Goal: Task Accomplishment & Management: Manage account settings

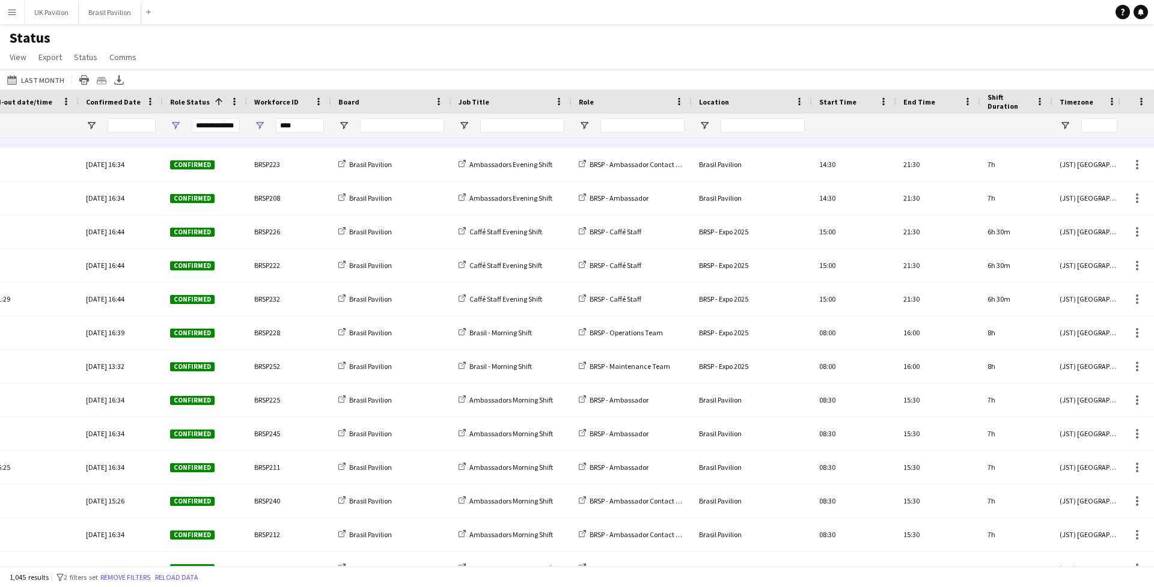
scroll to position [21939, 0]
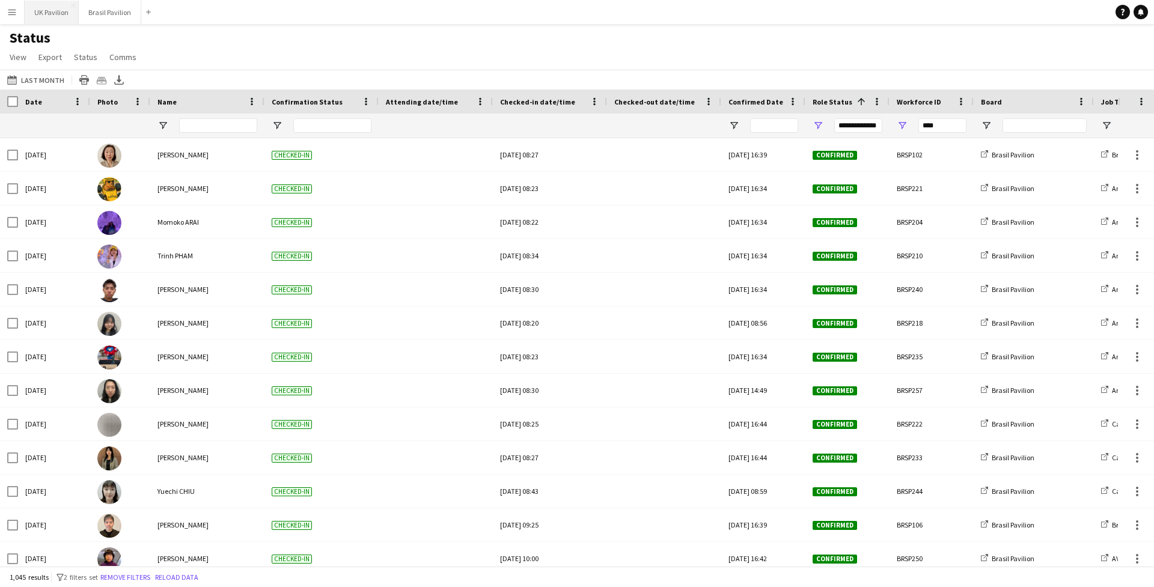
click at [49, 16] on button "UK Pavilion Close" at bounding box center [52, 12] width 54 height 23
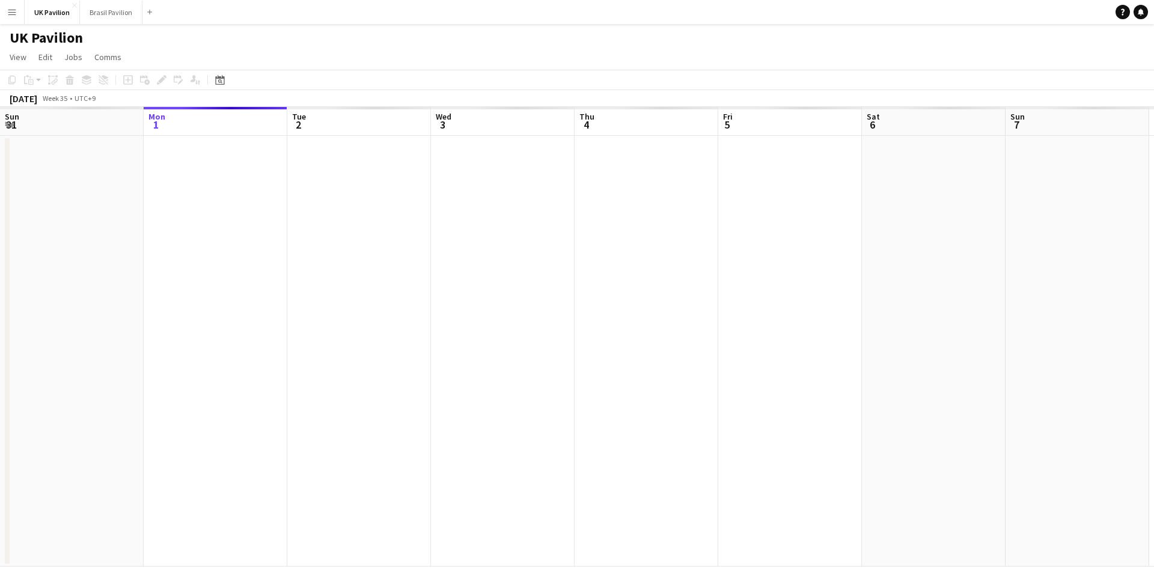
click at [11, 15] on app-icon "Menu" at bounding box center [12, 12] width 10 height 10
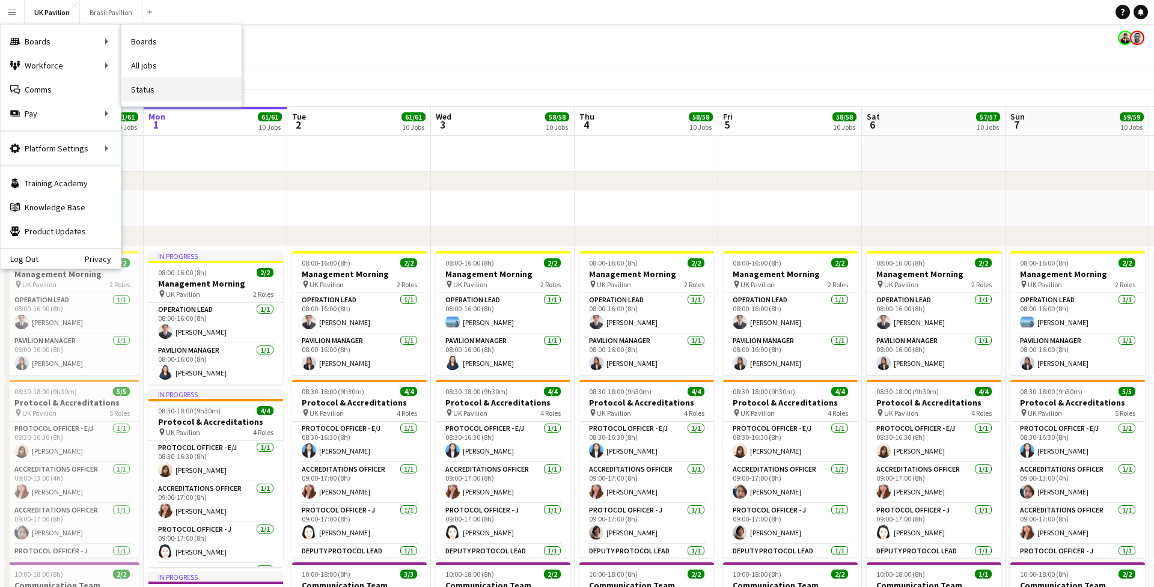
click at [176, 88] on link "Status" at bounding box center [181, 90] width 120 height 24
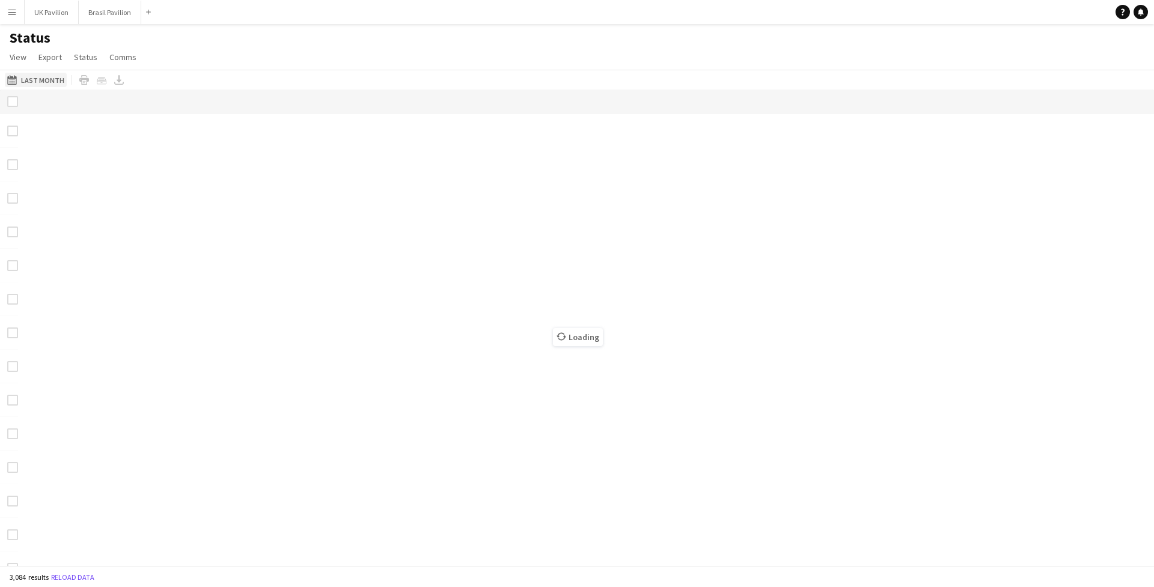
click at [51, 87] on button "Last Month Last Month" at bounding box center [36, 80] width 62 height 14
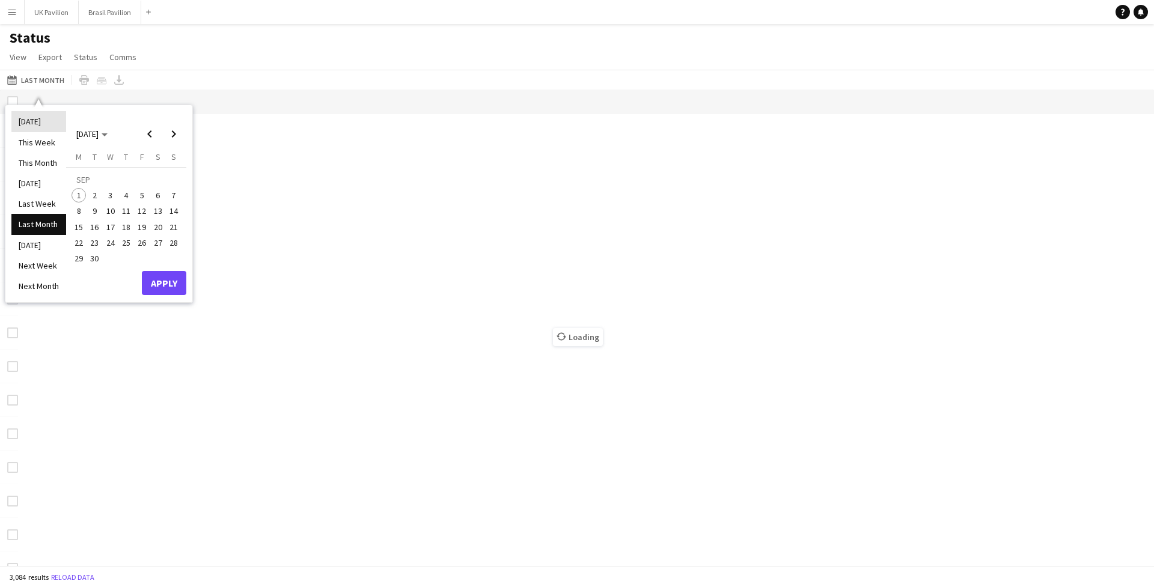
click at [43, 128] on li "[DATE]" at bounding box center [38, 121] width 55 height 20
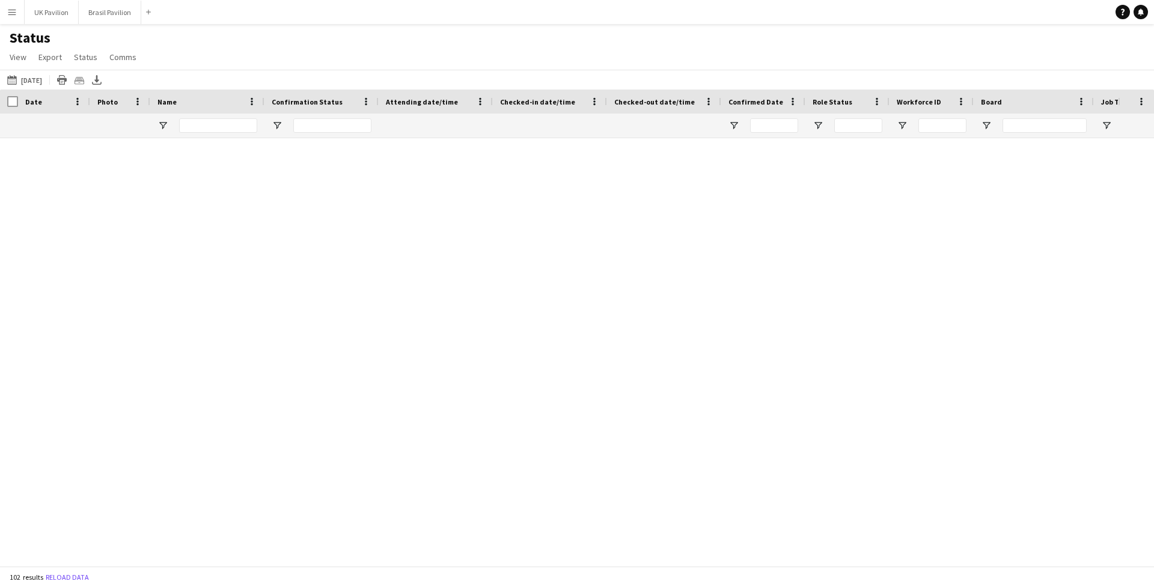
type input "**********"
type input "****"
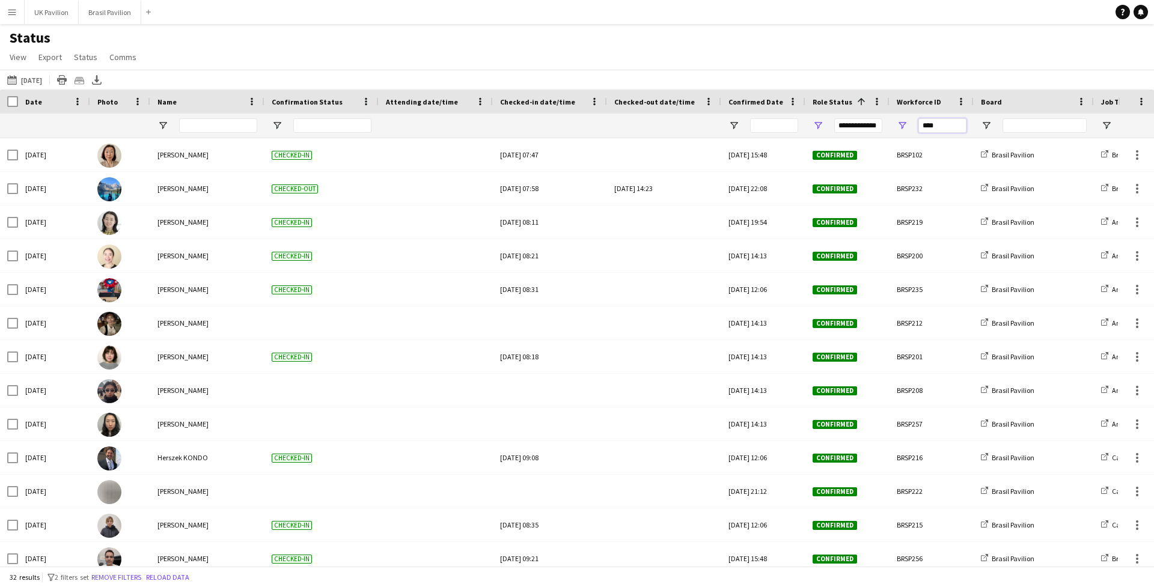
drag, startPoint x: 934, startPoint y: 132, endPoint x: 878, endPoint y: 136, distance: 56.1
click at [774, 136] on div "****" at bounding box center [1118, 126] width 2237 height 24
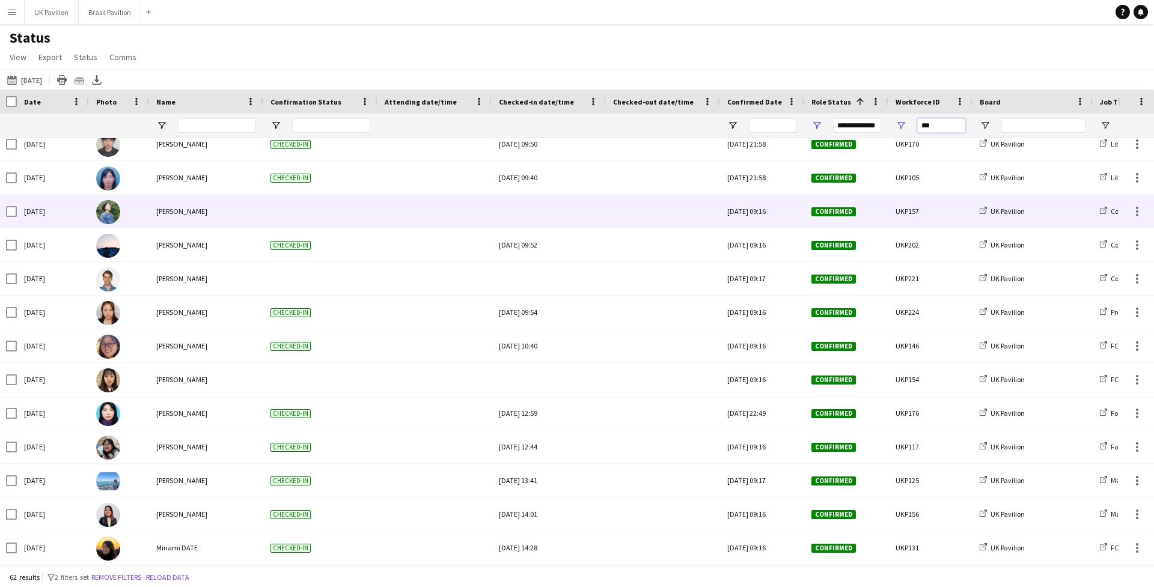
type input "***"
click at [553, 228] on div at bounding box center [549, 211] width 100 height 33
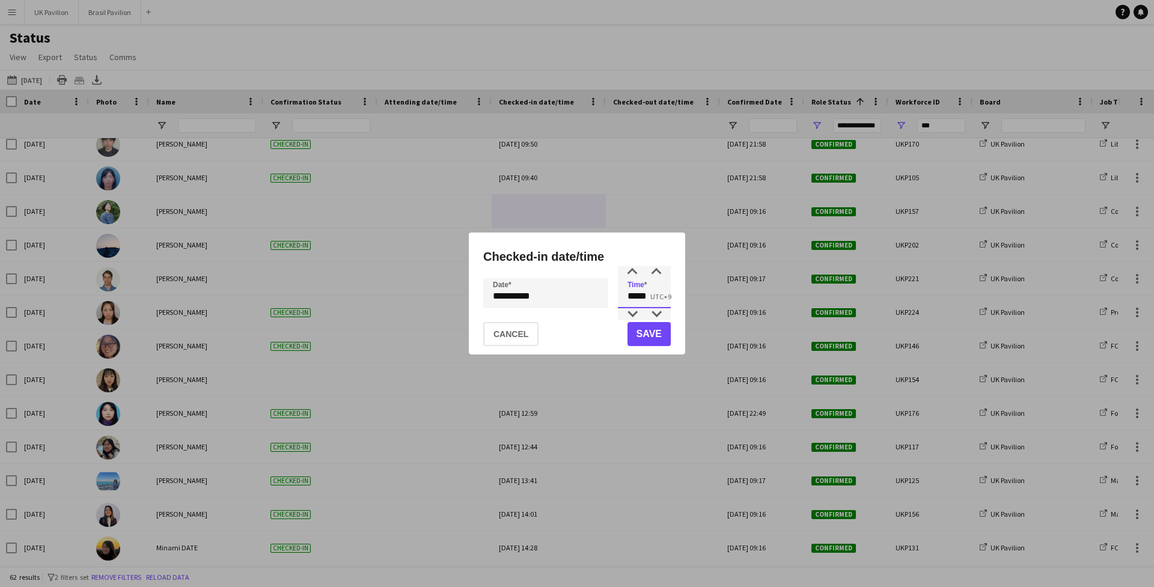
drag, startPoint x: 657, startPoint y: 297, endPoint x: 636, endPoint y: 301, distance: 21.3
click at [636, 301] on input "*****" at bounding box center [644, 293] width 53 height 30
type input "*****"
click at [639, 340] on button "Save" at bounding box center [649, 334] width 43 height 24
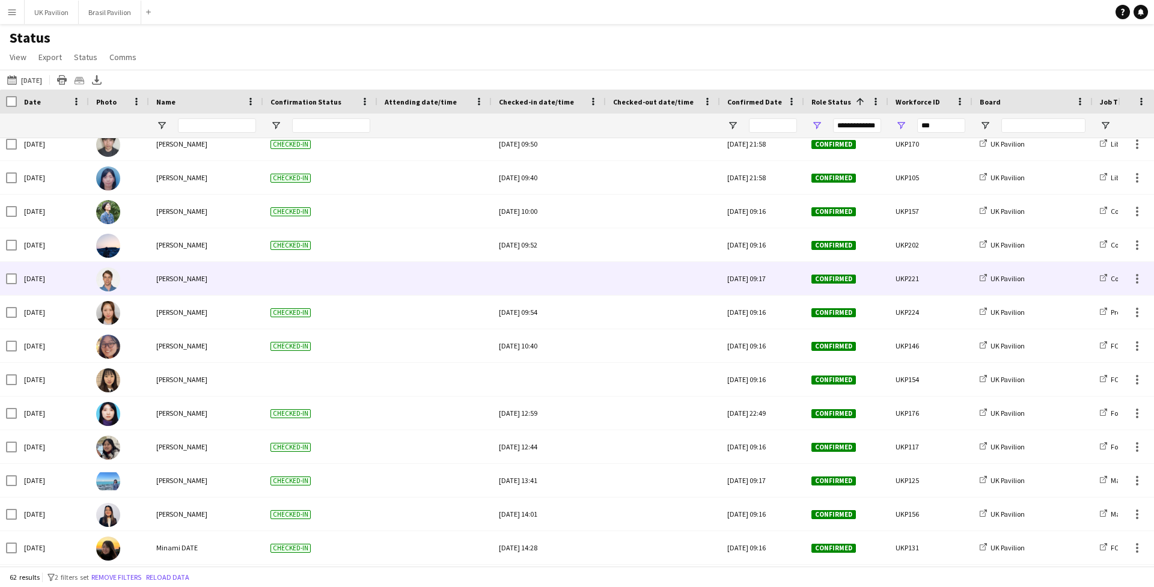
click at [551, 292] on div at bounding box center [549, 278] width 100 height 33
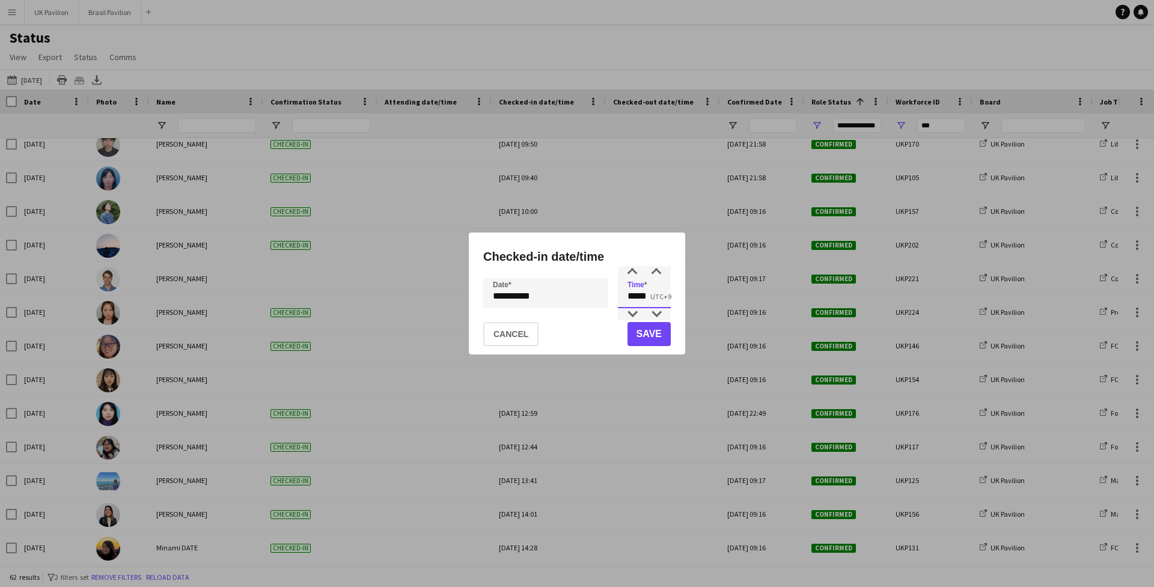
drag, startPoint x: 650, startPoint y: 298, endPoint x: 635, endPoint y: 301, distance: 15.5
click at [635, 301] on input "*****" at bounding box center [644, 293] width 53 height 30
type input "*****"
click at [639, 336] on button "Save" at bounding box center [649, 334] width 43 height 24
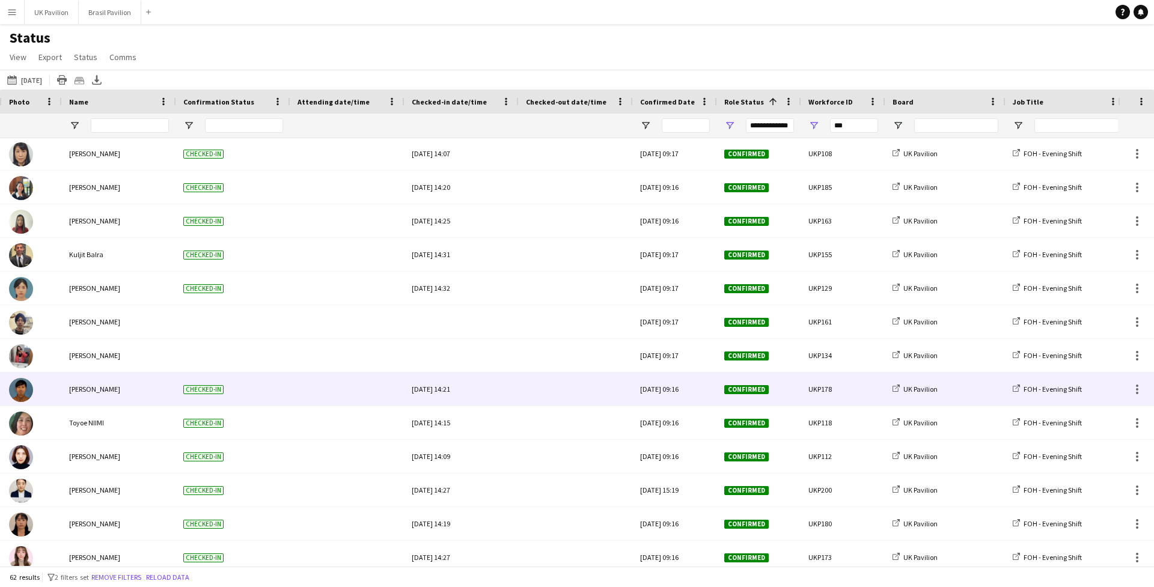
scroll to position [0, 124]
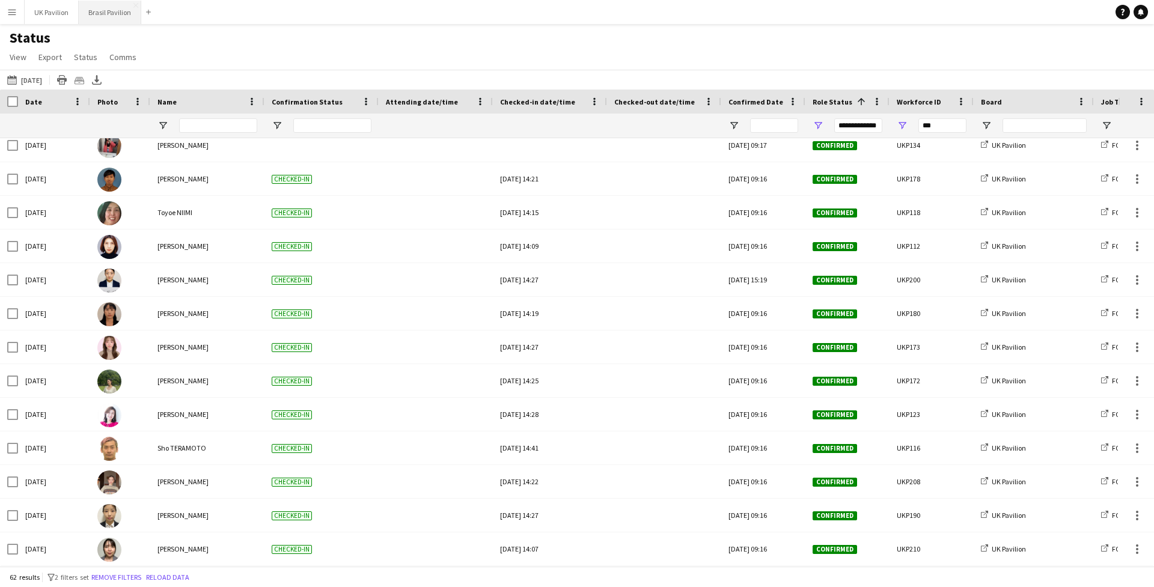
click at [117, 15] on button "Brasil Pavilion Close" at bounding box center [110, 12] width 63 height 23
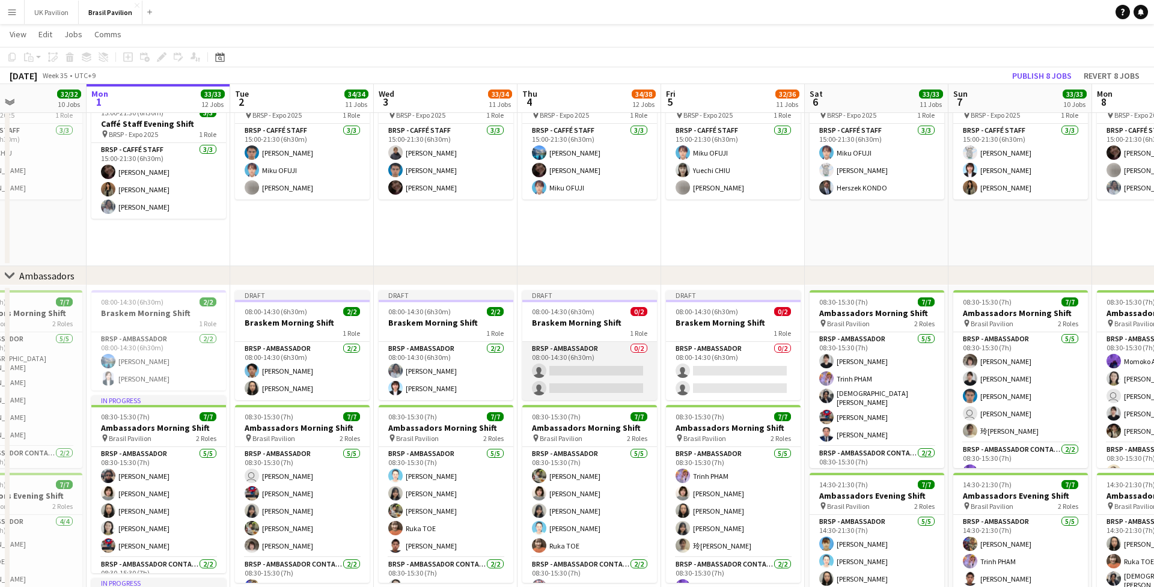
click at [584, 384] on app-card-role "BRSP - Ambassador 0/2 08:00-14:30 (6h30m) single-neutral-actions single-neutral…" at bounding box center [589, 371] width 135 height 58
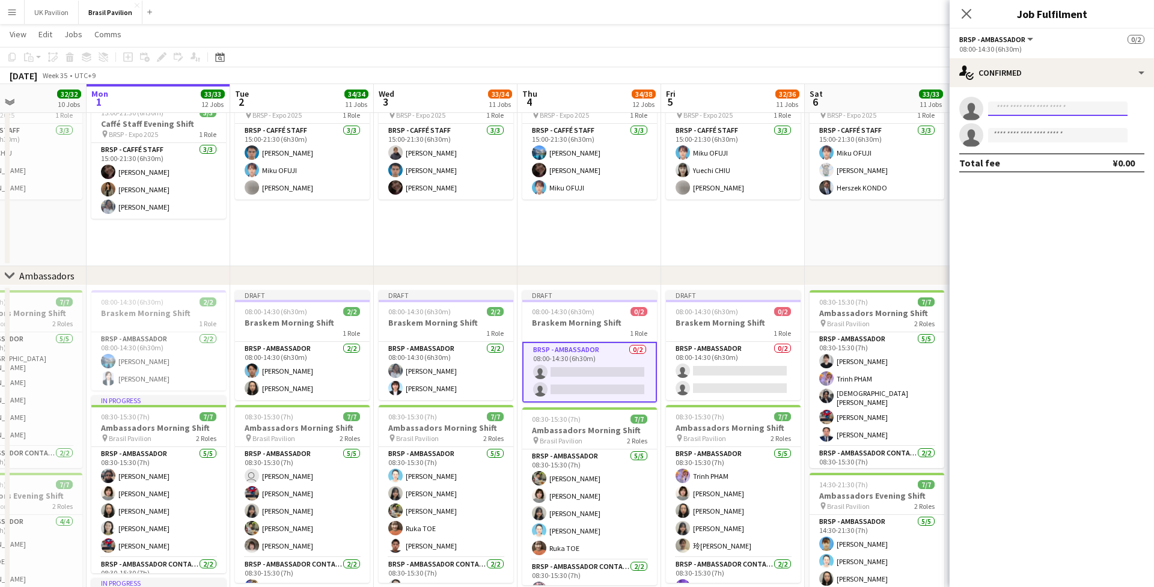
click at [774, 113] on input at bounding box center [1057, 109] width 139 height 14
type input "*********"
click at [774, 133] on span "[PERSON_NAME]" at bounding box center [1032, 129] width 69 height 10
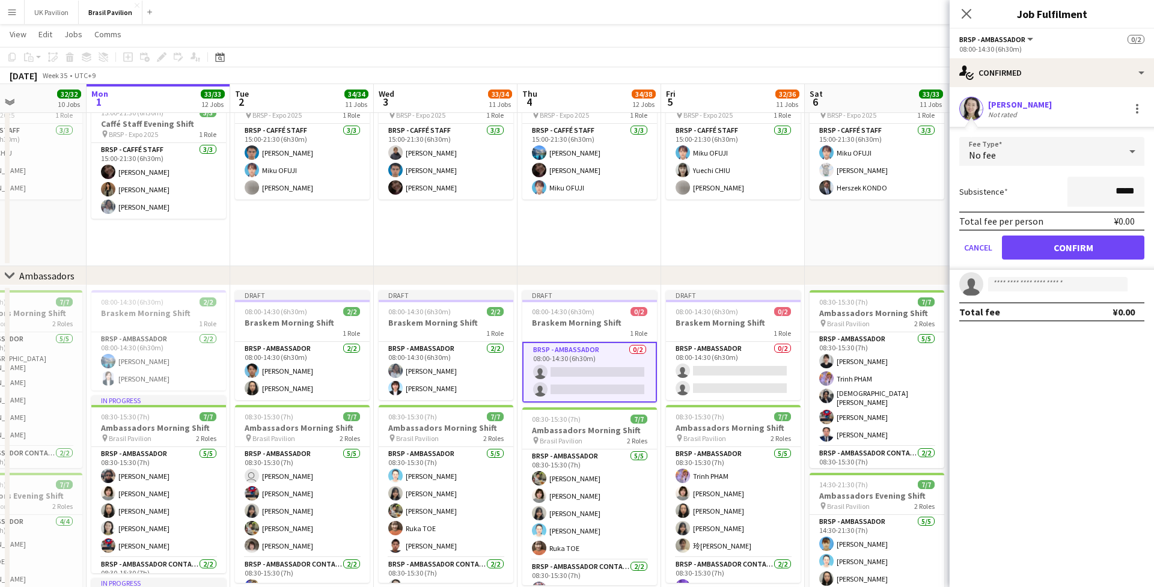
click at [774, 254] on button "Confirm" at bounding box center [1073, 248] width 142 height 24
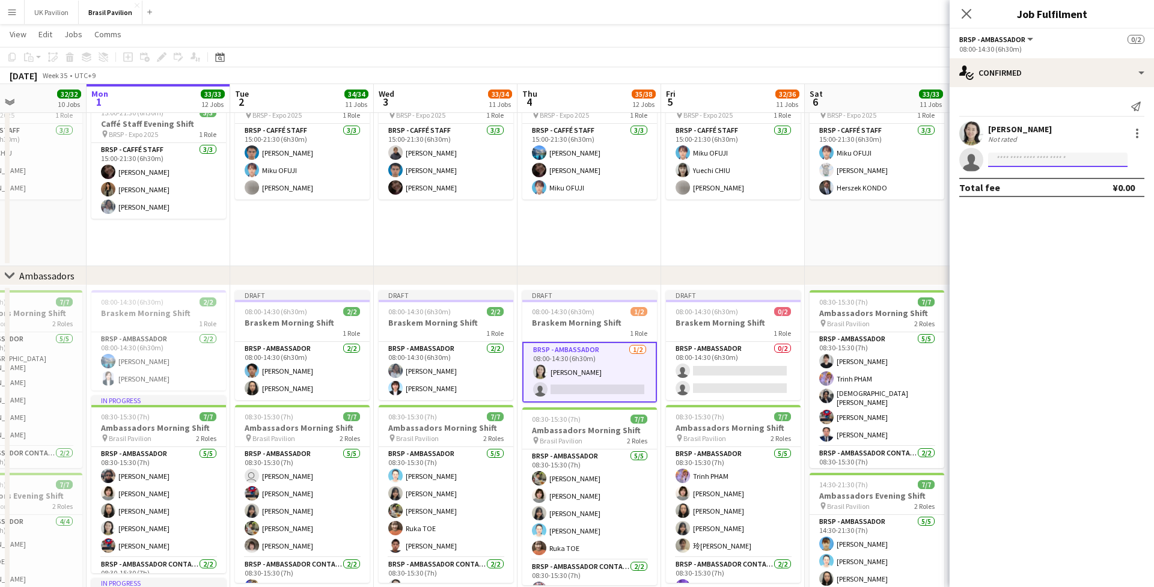
click at [774, 165] on input at bounding box center [1057, 160] width 139 height 14
type input "****"
click at [774, 192] on span "[EMAIL_ADDRESS][DOMAIN_NAME]" at bounding box center [1058, 191] width 120 height 10
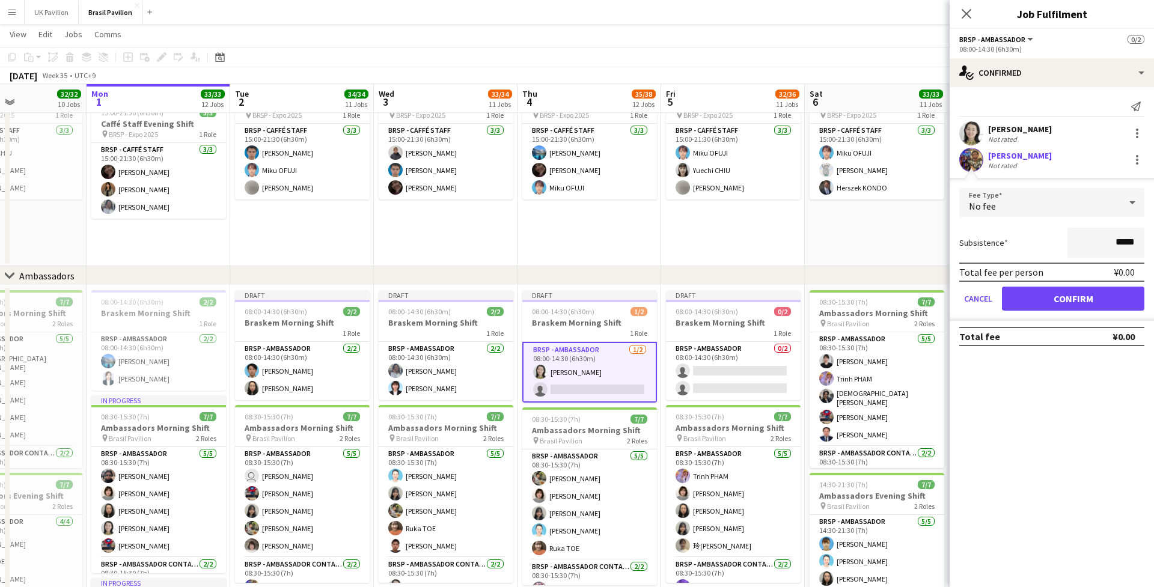
drag, startPoint x: 1047, startPoint y: 306, endPoint x: 1030, endPoint y: 287, distance: 25.2
click at [774, 306] on button "Confirm" at bounding box center [1073, 299] width 142 height 24
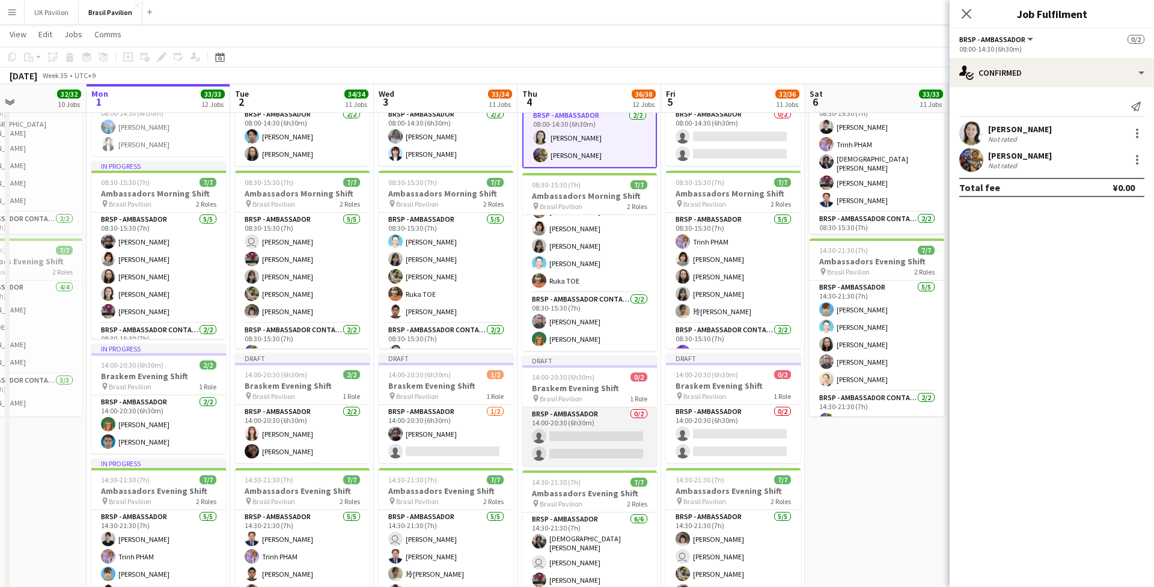
click at [580, 460] on app-card-role "BRSP - Ambassador 0/2 14:00-20:30 (6h30m) single-neutral-actions single-neutral…" at bounding box center [589, 437] width 135 height 58
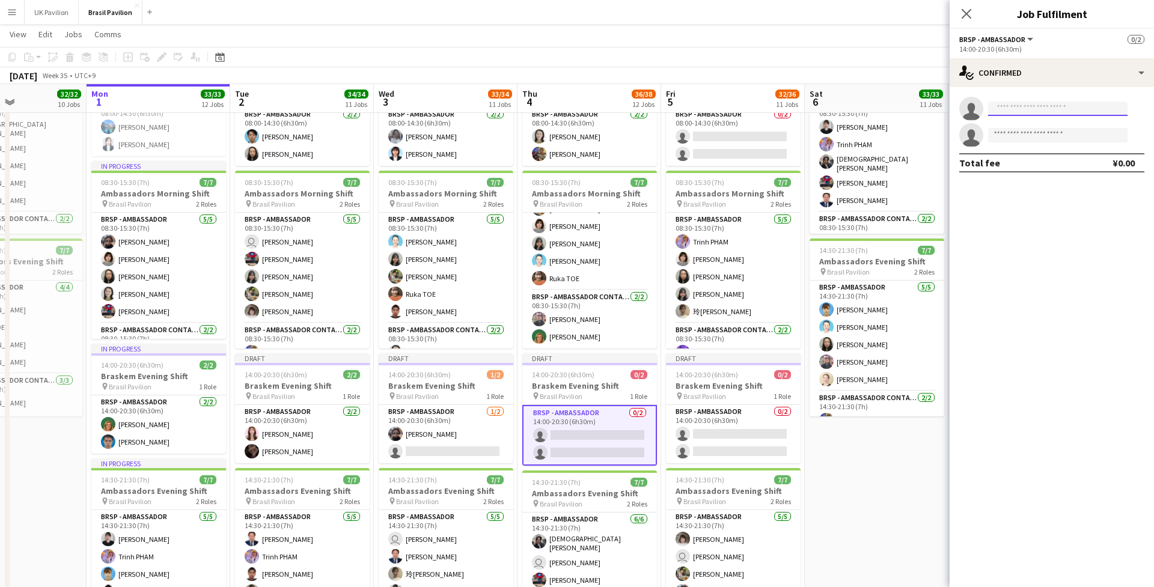
click at [774, 111] on input at bounding box center [1057, 109] width 139 height 14
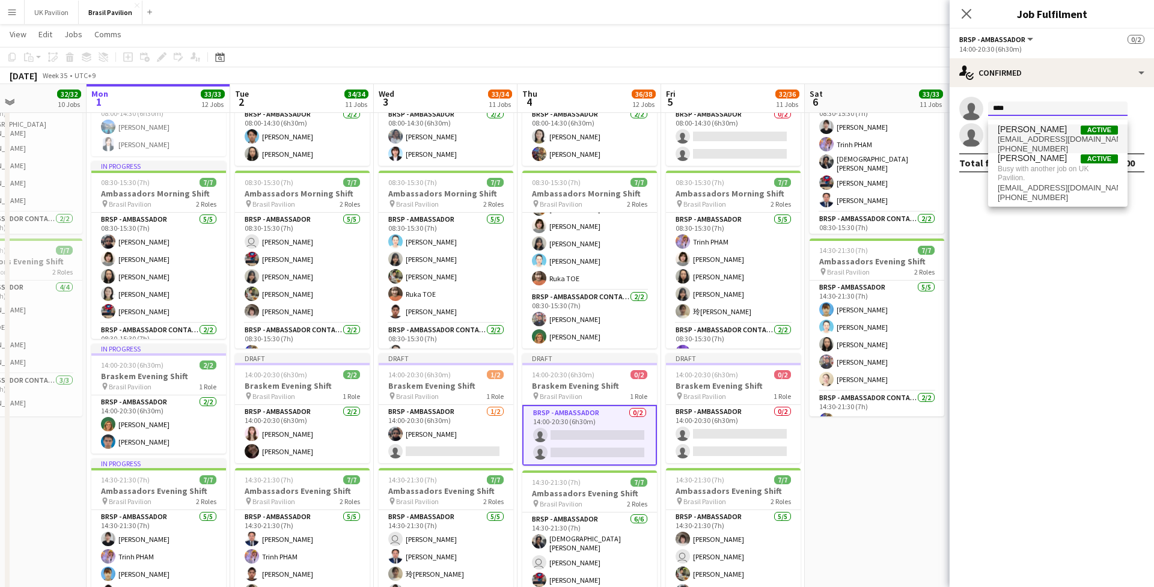
type input "****"
click at [774, 135] on span "[PERSON_NAME]" at bounding box center [1032, 129] width 69 height 10
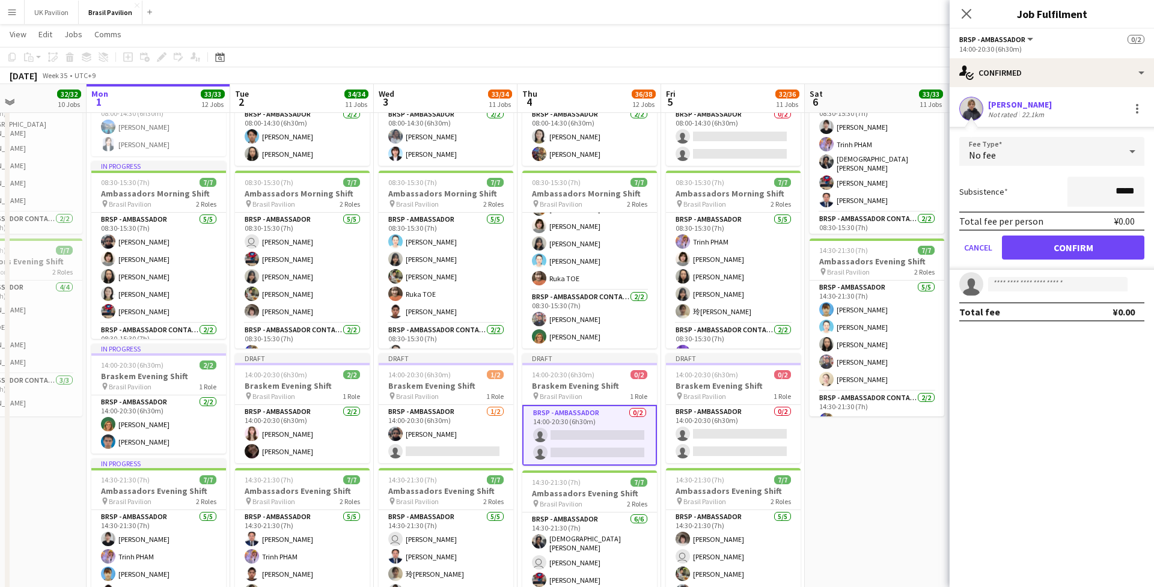
click at [774, 254] on button "Confirm" at bounding box center [1073, 248] width 142 height 24
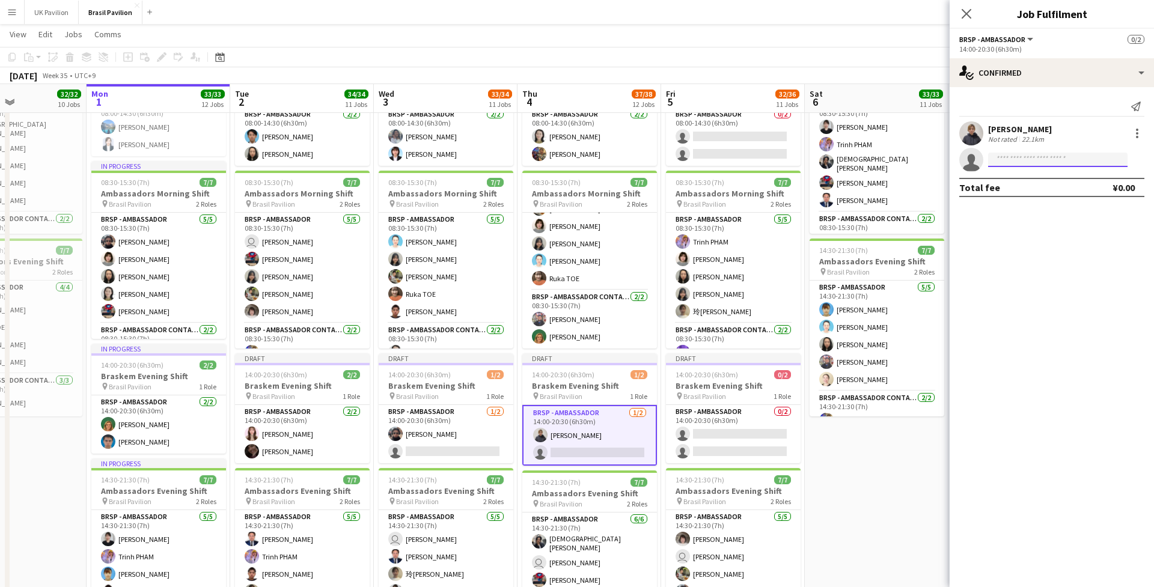
click at [774, 162] on input at bounding box center [1057, 160] width 139 height 14
type input "*****"
click at [774, 189] on span "[PERSON_NAME][DOMAIN_NAME][EMAIL_ADDRESS][DOMAIN_NAME]" at bounding box center [1058, 191] width 120 height 10
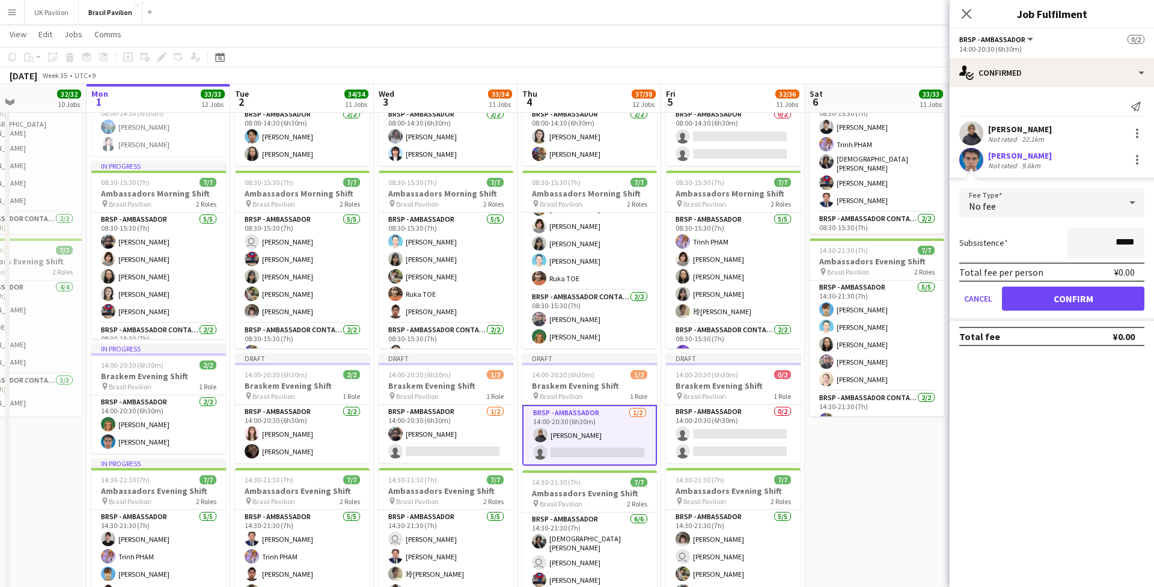
click at [774, 299] on button "Confirm" at bounding box center [1073, 299] width 142 height 24
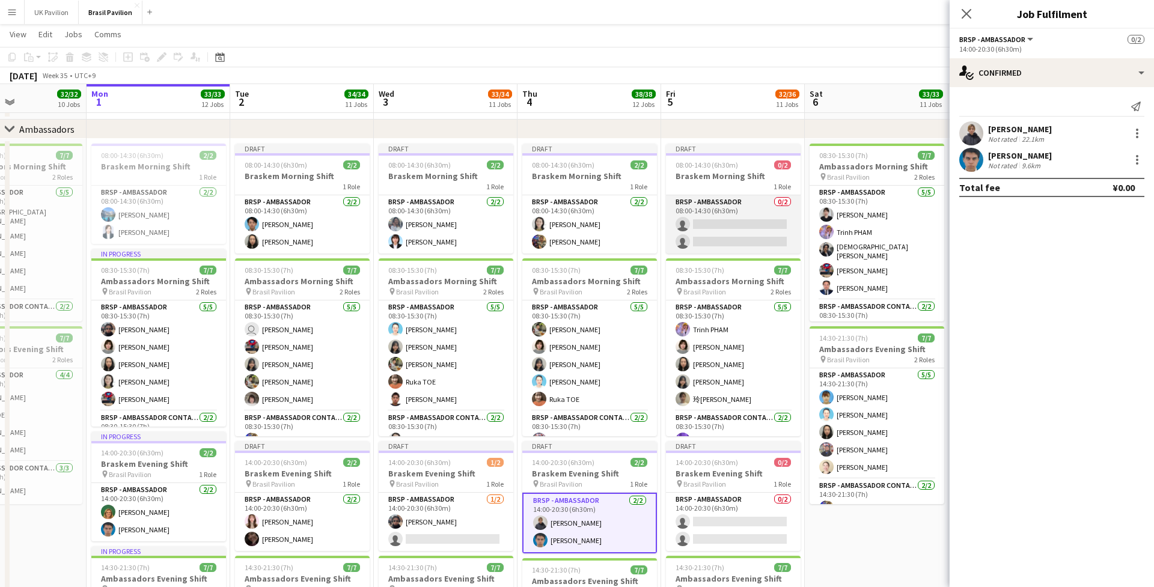
click at [735, 234] on app-card-role "BRSP - Ambassador 0/2 08:00-14:30 (6h30m) single-neutral-actions single-neutral…" at bounding box center [733, 224] width 135 height 58
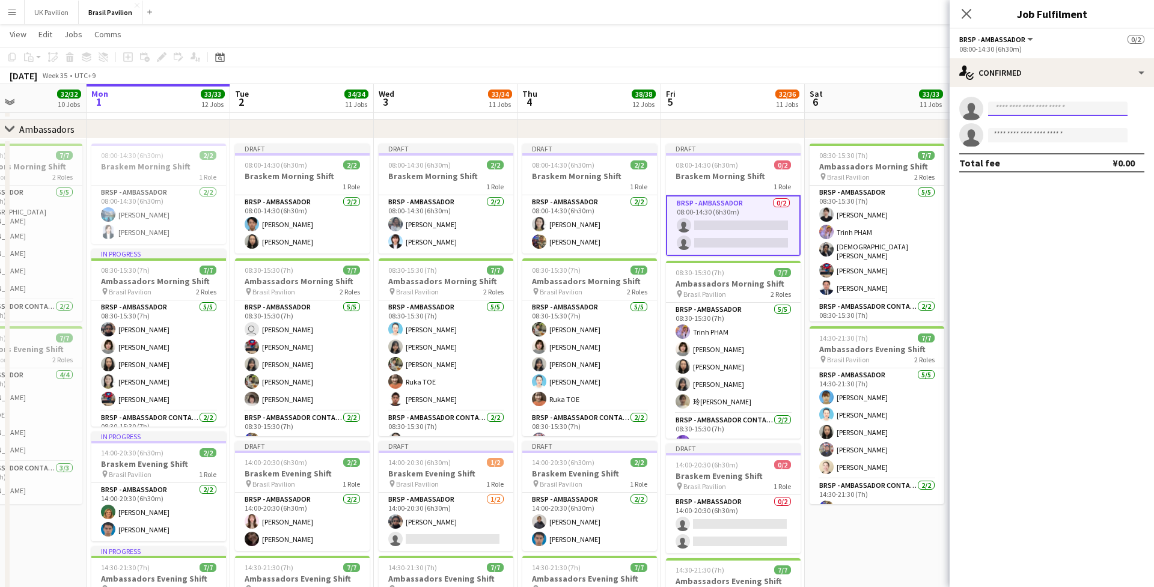
click at [774, 112] on input at bounding box center [1057, 109] width 139 height 14
type input "*****"
click at [774, 149] on span "[PHONE_NUMBER]" at bounding box center [1058, 149] width 120 height 10
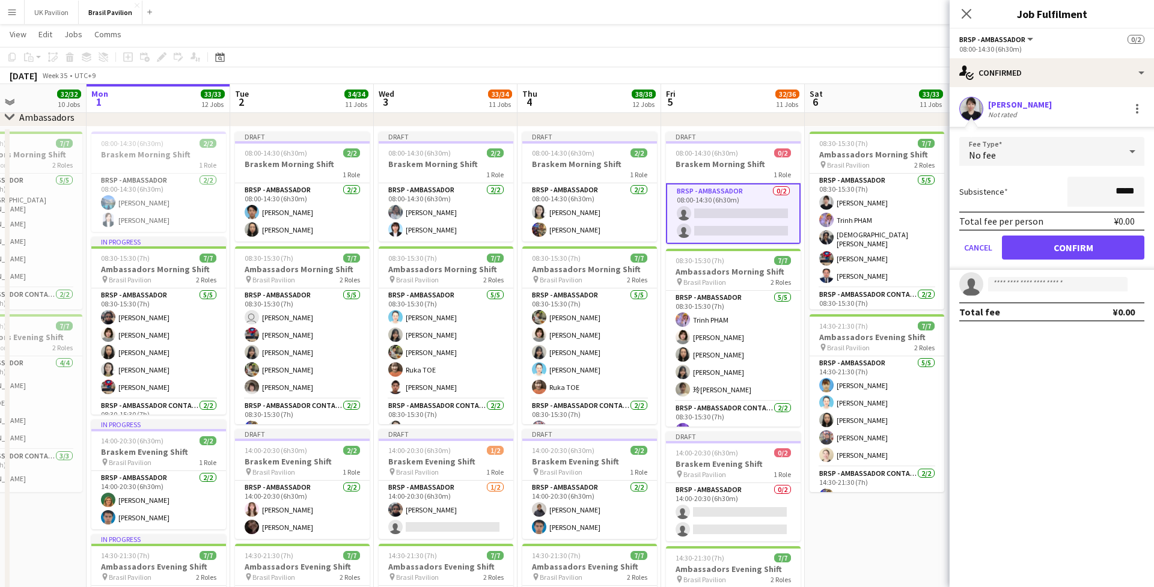
click at [774, 257] on button "Confirm" at bounding box center [1073, 248] width 142 height 24
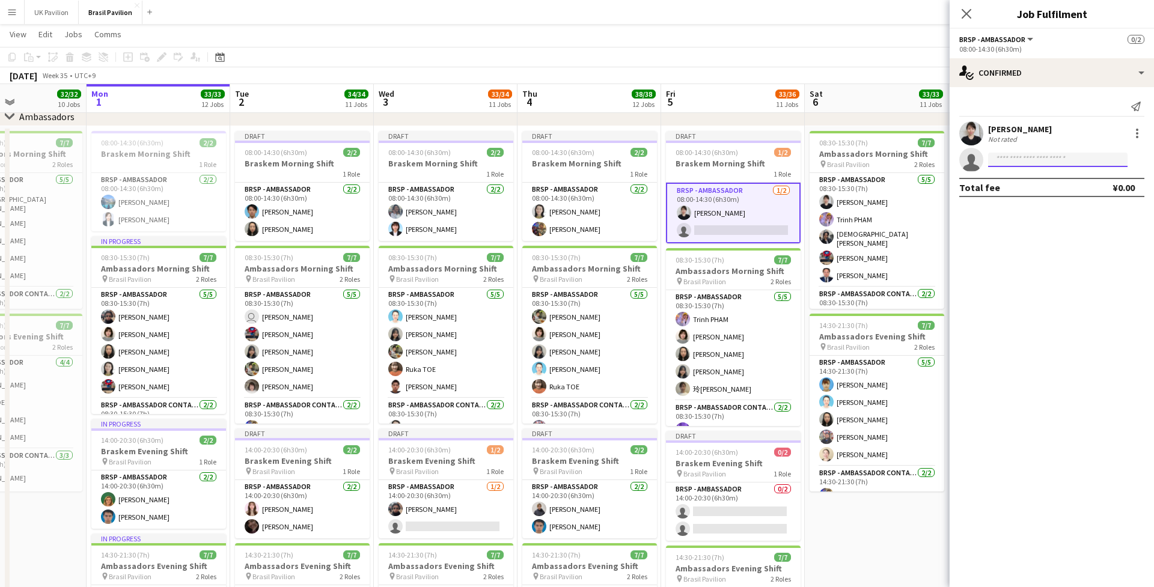
click at [774, 165] on input at bounding box center [1057, 160] width 139 height 14
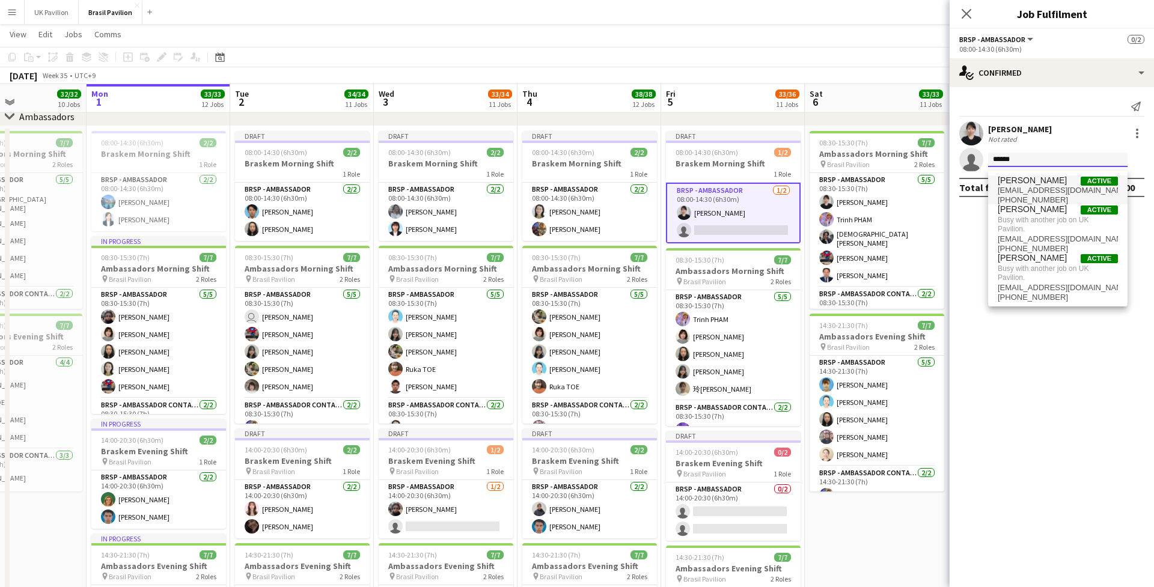
type input "******"
click at [774, 184] on span "[PERSON_NAME]" at bounding box center [1032, 181] width 69 height 10
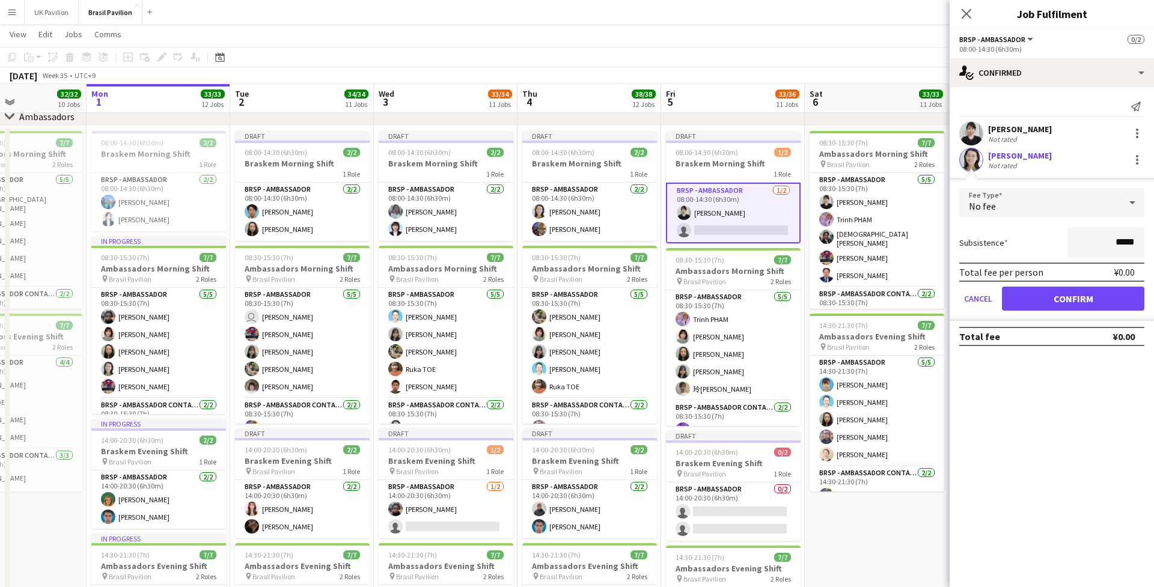
click at [774, 304] on button "Confirm" at bounding box center [1073, 299] width 142 height 24
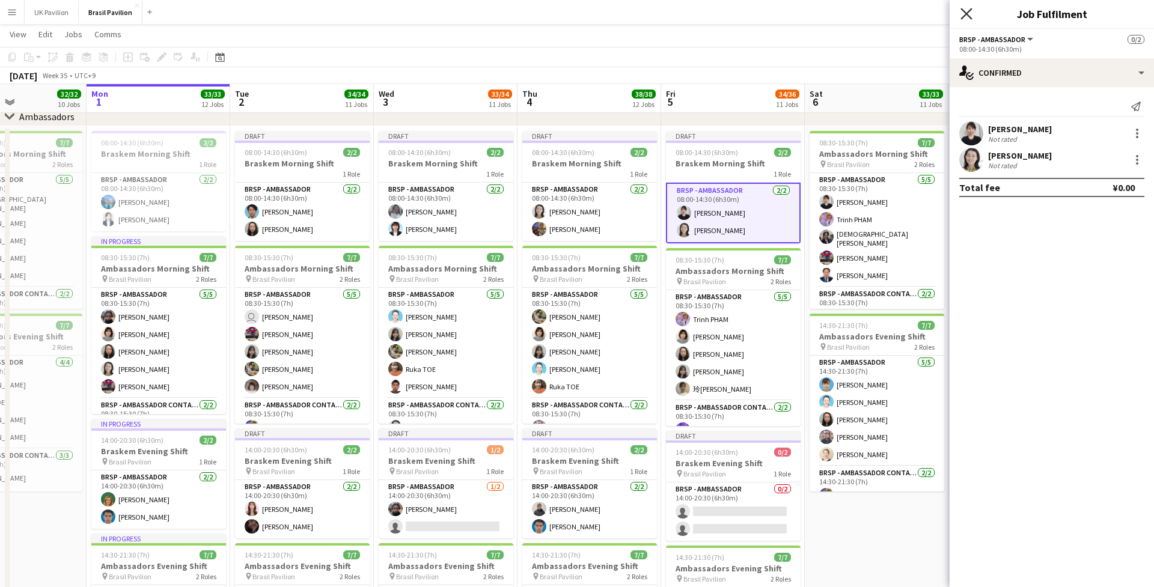
click at [774, 10] on icon "Close pop-in" at bounding box center [966, 13] width 11 height 11
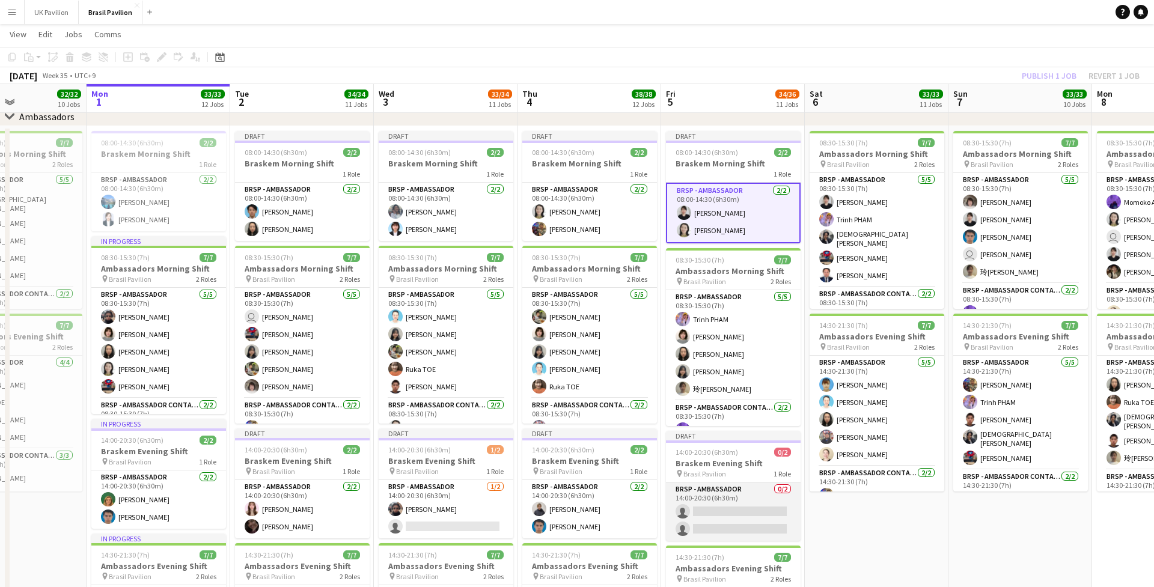
click at [714, 463] on app-card-role "BRSP - Ambassador 0/2 14:00-20:30 (6h30m) single-neutral-actions single-neutral…" at bounding box center [733, 512] width 135 height 58
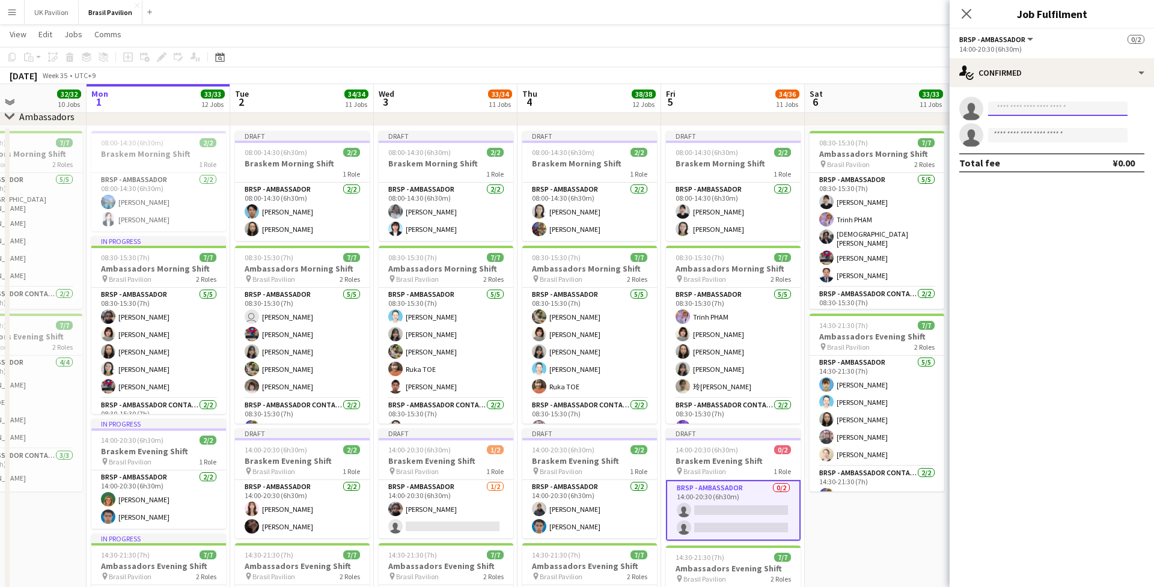
click at [774, 111] on input at bounding box center [1057, 109] width 139 height 14
type input "******"
click at [774, 130] on span "[PERSON_NAME]" at bounding box center [1032, 129] width 69 height 10
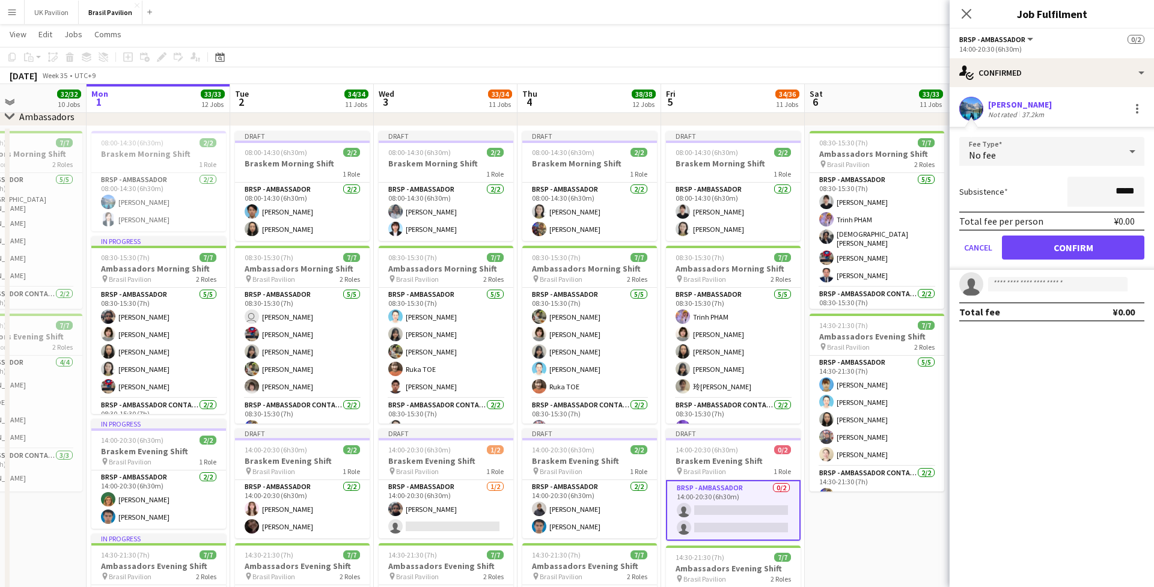
click at [774, 257] on button "Confirm" at bounding box center [1073, 248] width 142 height 24
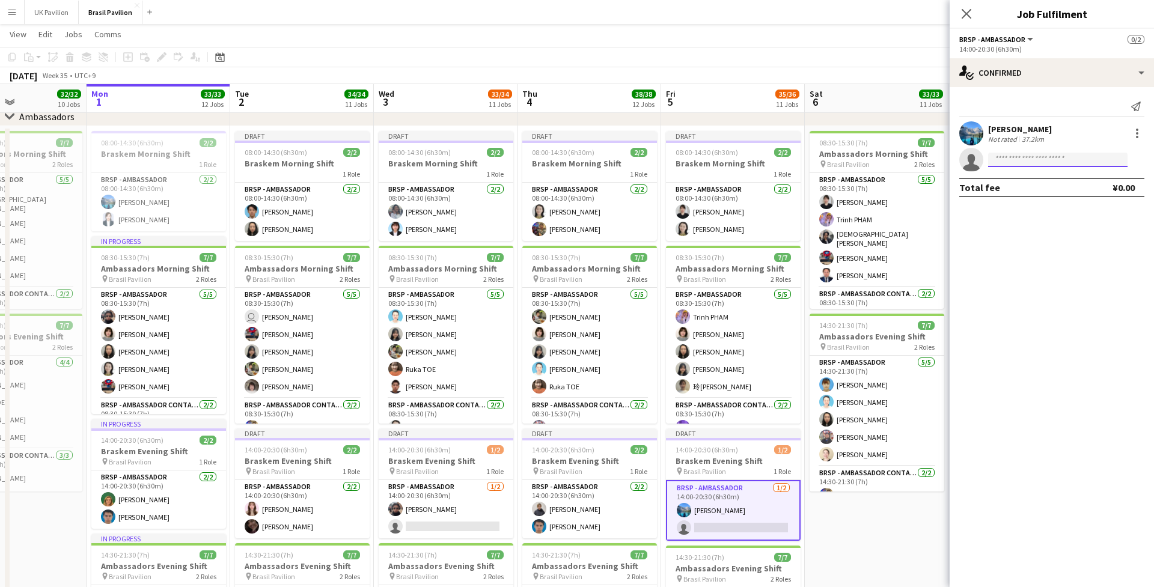
click at [774, 161] on input at bounding box center [1057, 160] width 139 height 14
type input "*****"
click at [774, 188] on span "[EMAIL_ADDRESS][DOMAIN_NAME]" at bounding box center [1058, 191] width 120 height 10
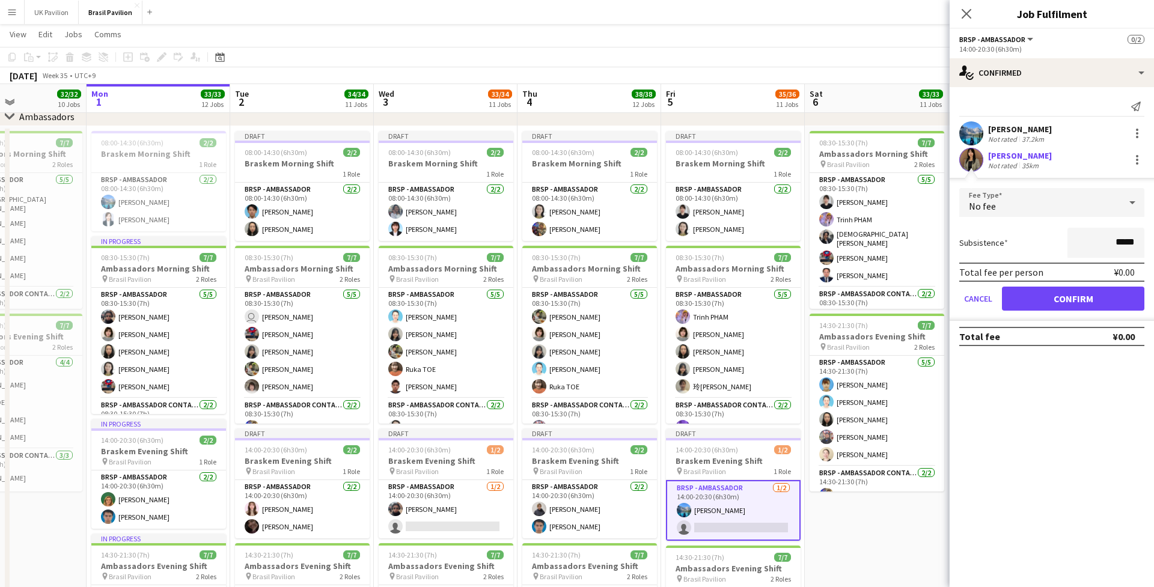
click at [774, 310] on button "Confirm" at bounding box center [1073, 299] width 142 height 24
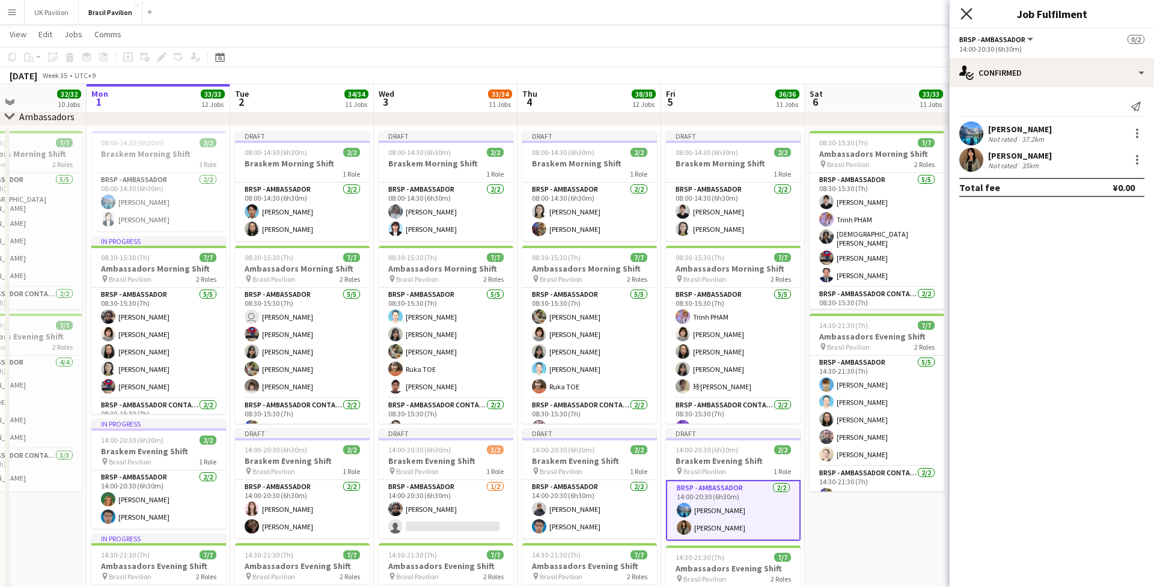
click at [774, 16] on icon at bounding box center [966, 13] width 11 height 11
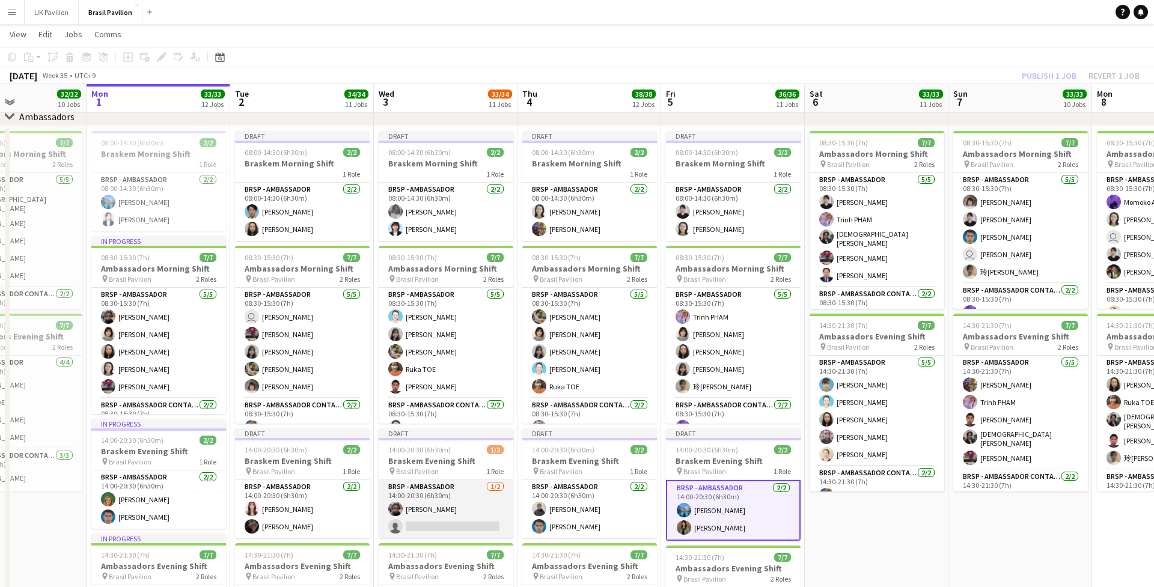
scroll to position [0, 305]
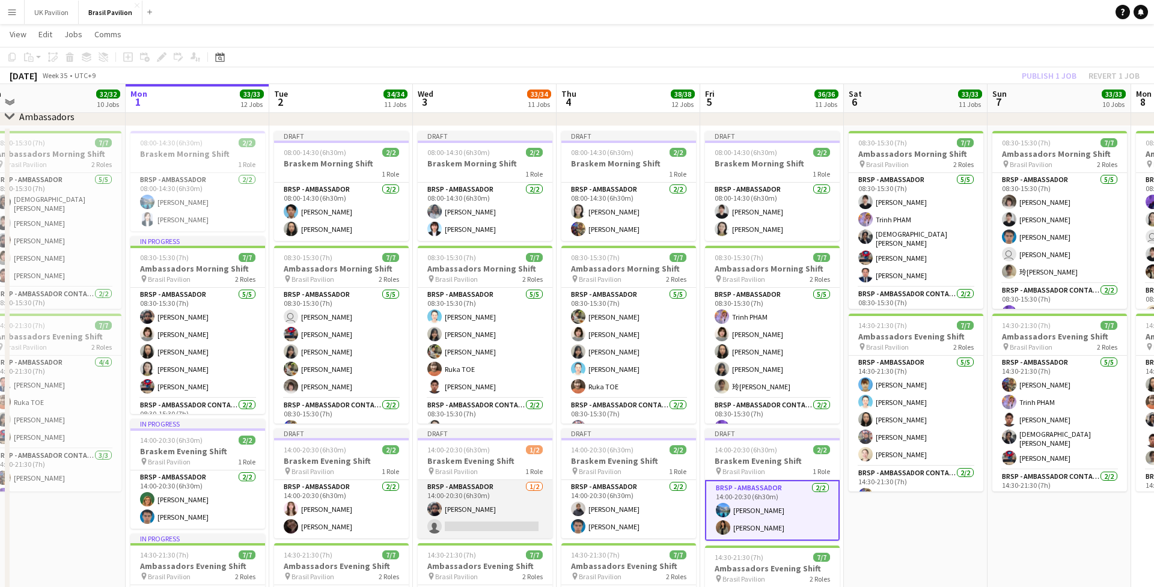
click at [480, 463] on app-card-role "BRSP - Ambassador [DATE] 14:00-20:30 (6h30m) [PERSON_NAME] single-neutral-actio…" at bounding box center [485, 509] width 135 height 58
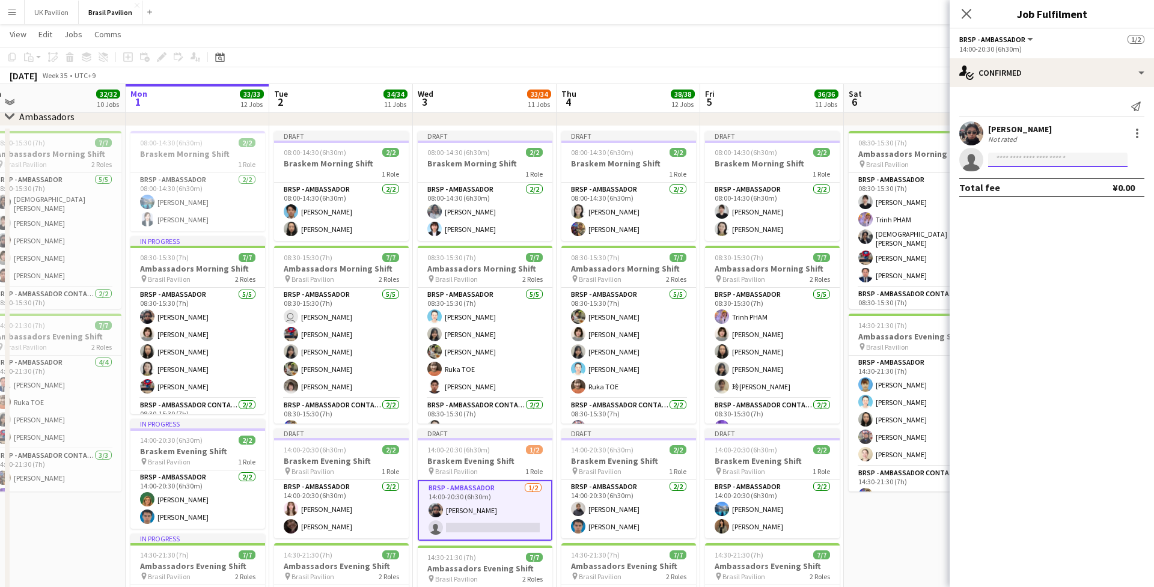
click at [774, 165] on input at bounding box center [1057, 160] width 139 height 14
type input "****"
click at [774, 188] on span "[EMAIL_ADDRESS][DOMAIN_NAME]" at bounding box center [1058, 191] width 120 height 10
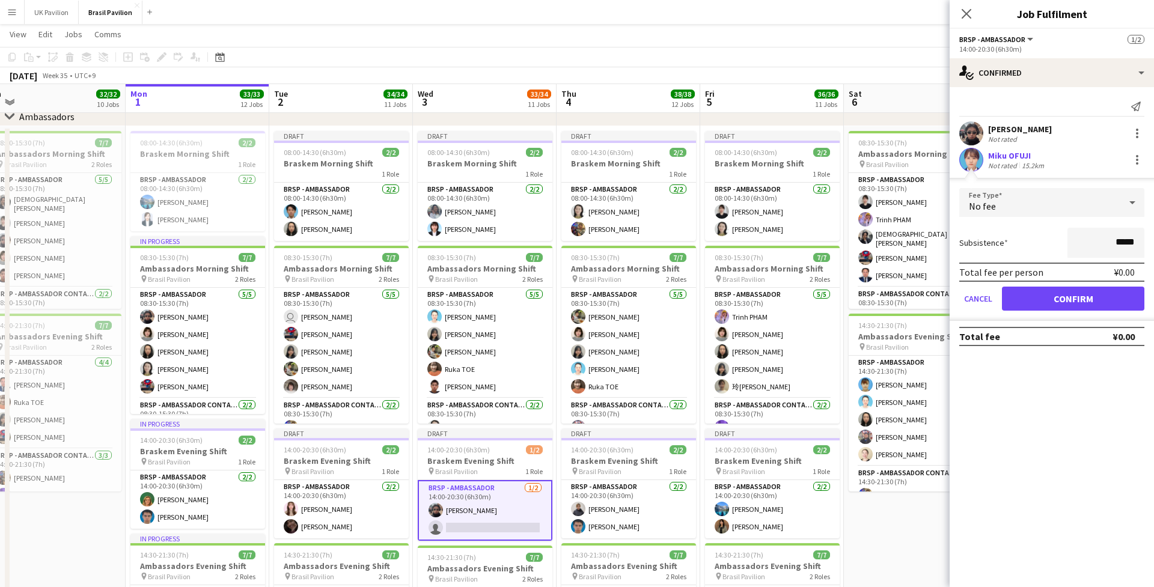
click at [774, 303] on button "Confirm" at bounding box center [1073, 299] width 142 height 24
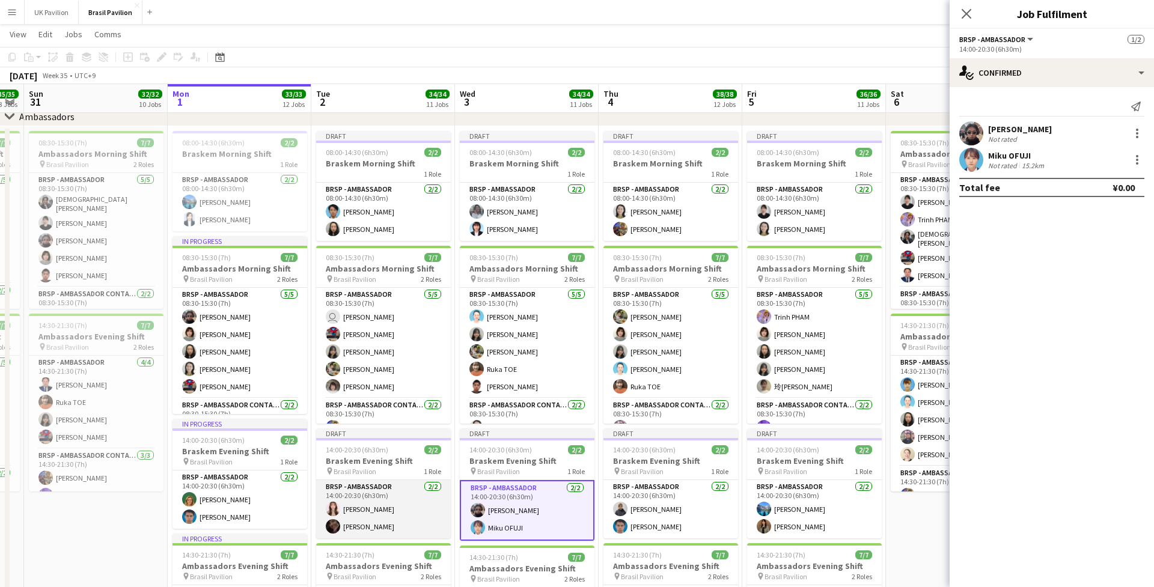
scroll to position [0, 264]
click at [373, 463] on app-card-role "BRSP - Ambassador [DATE] 14:00-20:30 (6h30m) [PERSON_NAME] [PERSON_NAME]" at bounding box center [383, 509] width 135 height 58
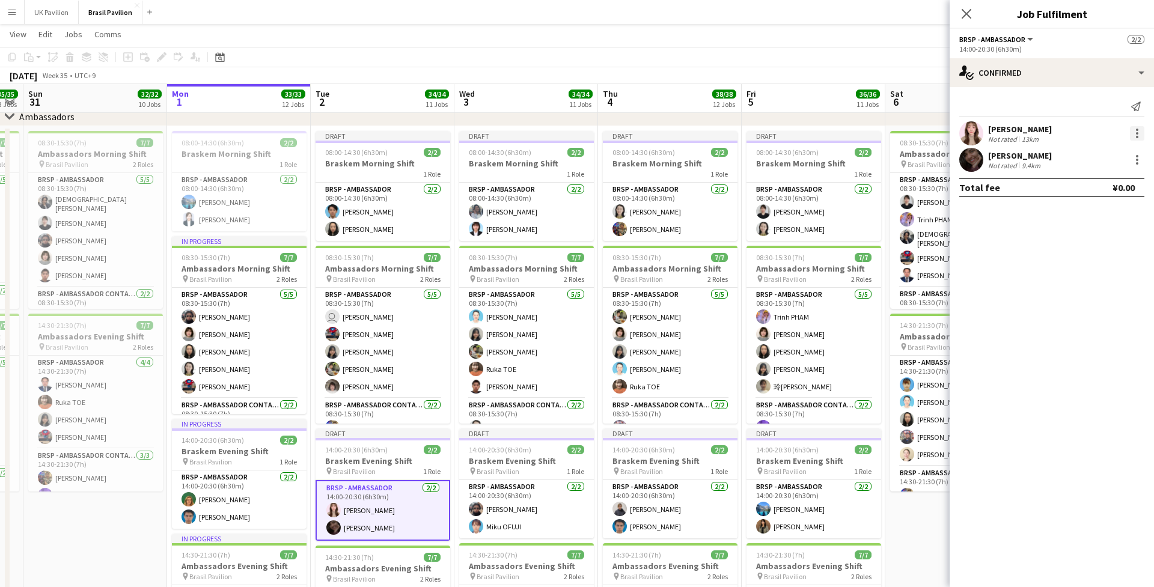
click at [774, 138] on div at bounding box center [1137, 133] width 14 height 14
click at [774, 271] on span "Remove" at bounding box center [1079, 274] width 36 height 10
click at [774, 165] on input at bounding box center [1057, 160] width 139 height 14
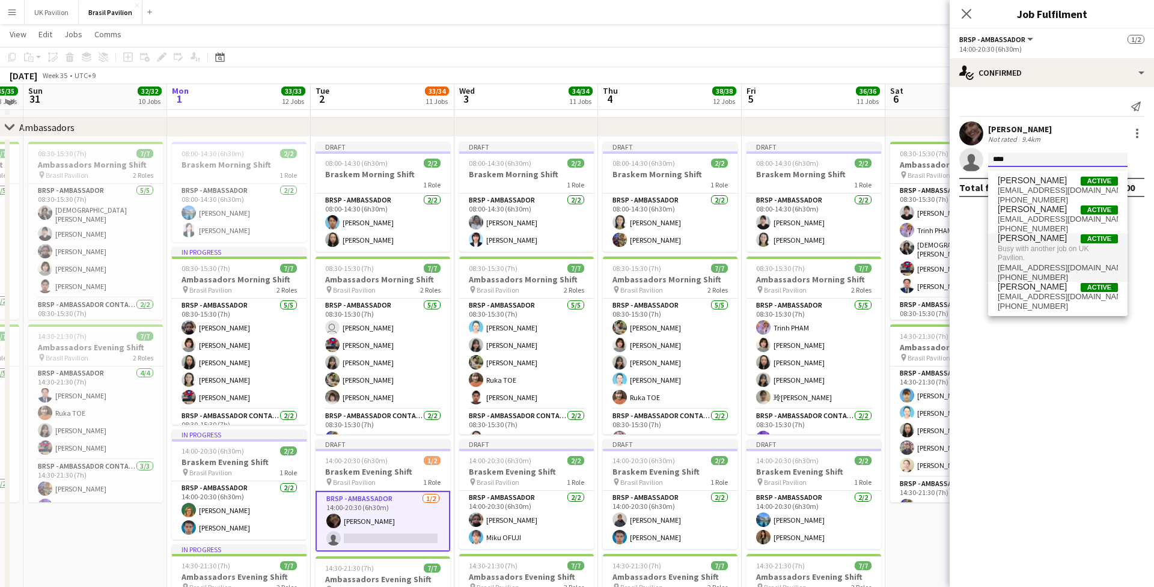
scroll to position [1442, 0]
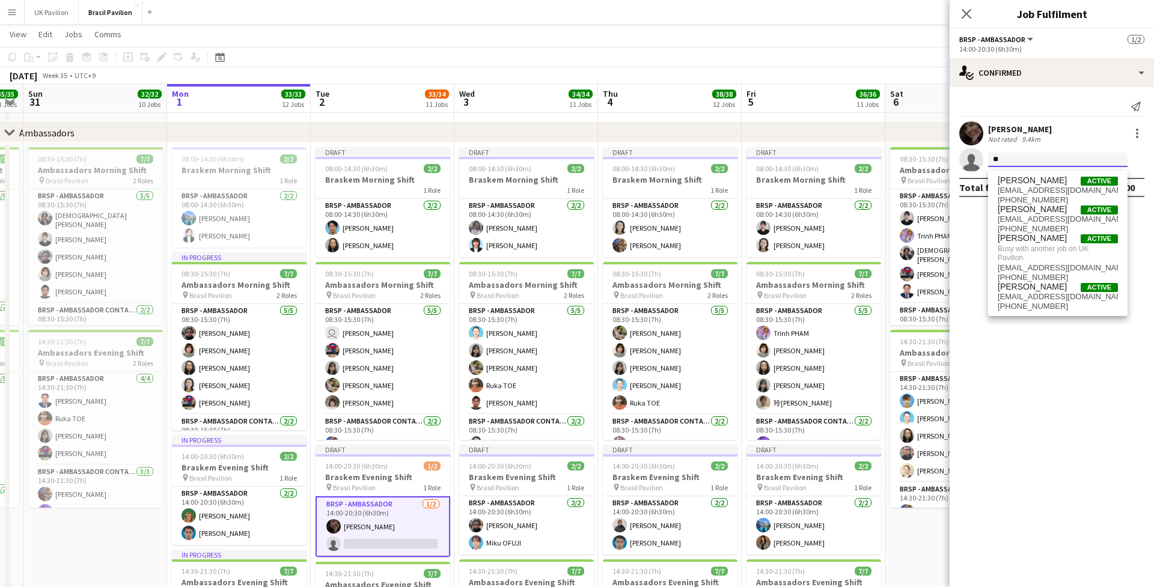
type input "*"
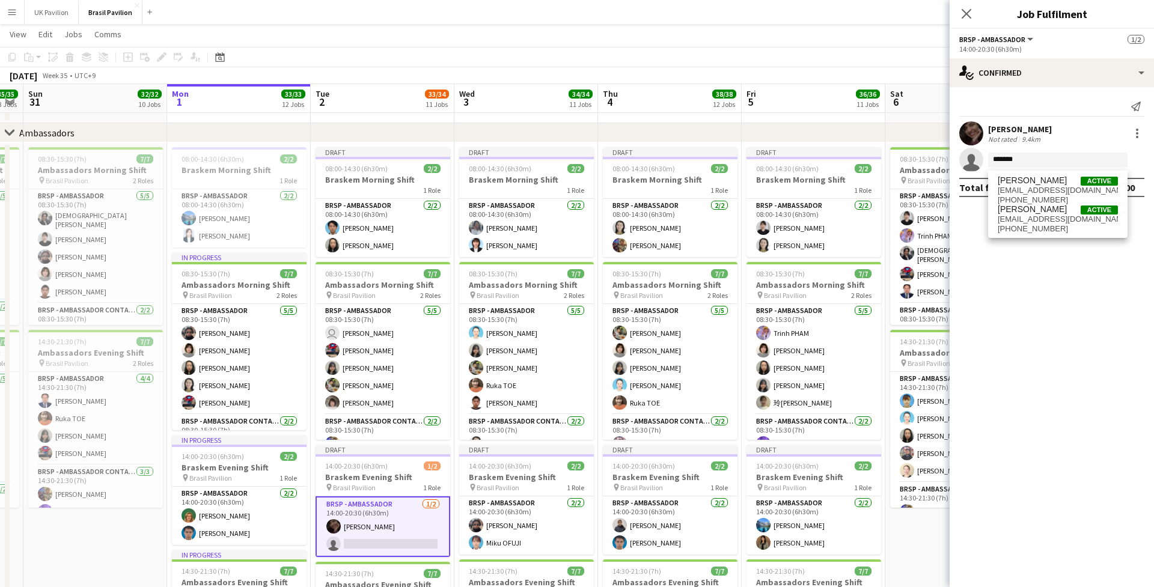
click at [774, 265] on mat-expansion-panel "check Confirmed Send notification [PERSON_NAME] Not rated 9.4km single-neutral-…" at bounding box center [1052, 337] width 204 height 500
drag, startPoint x: 1010, startPoint y: 163, endPoint x: 960, endPoint y: 161, distance: 50.6
click at [774, 161] on app-invite-slot "single-neutral-actions *******" at bounding box center [1052, 160] width 204 height 24
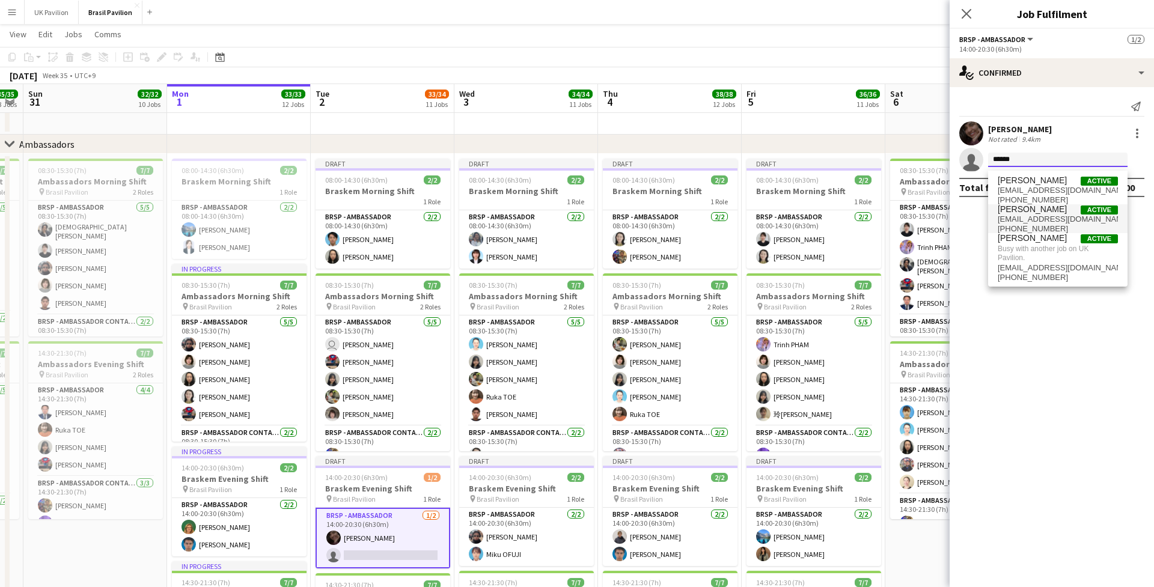
type input "******"
click at [774, 224] on span "[EMAIL_ADDRESS][DOMAIN_NAME]" at bounding box center [1058, 220] width 120 height 10
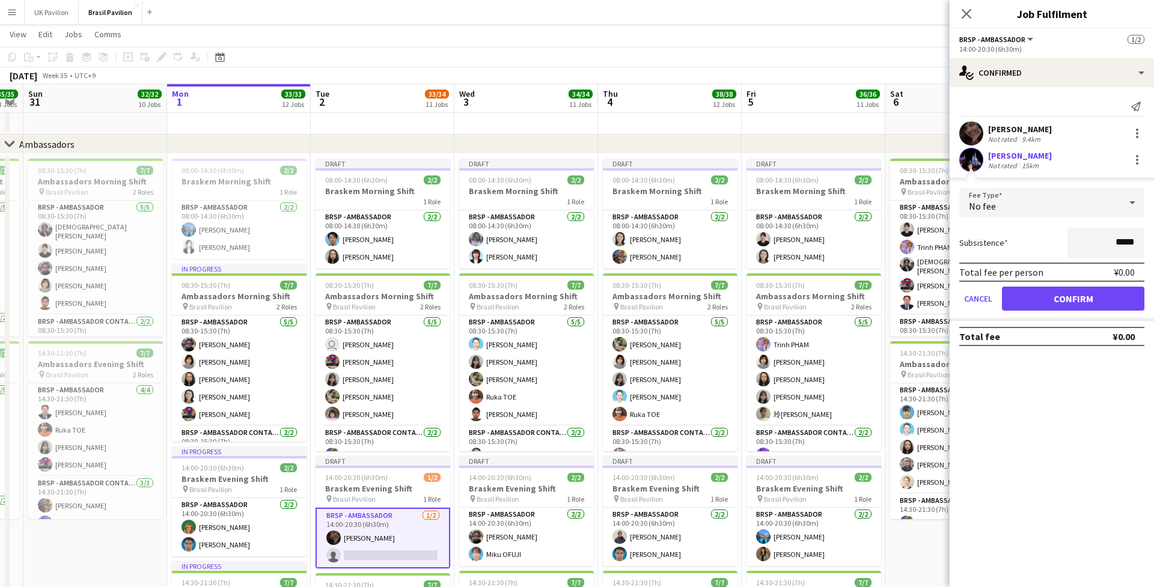
click at [774, 306] on button "Confirm" at bounding box center [1073, 299] width 142 height 24
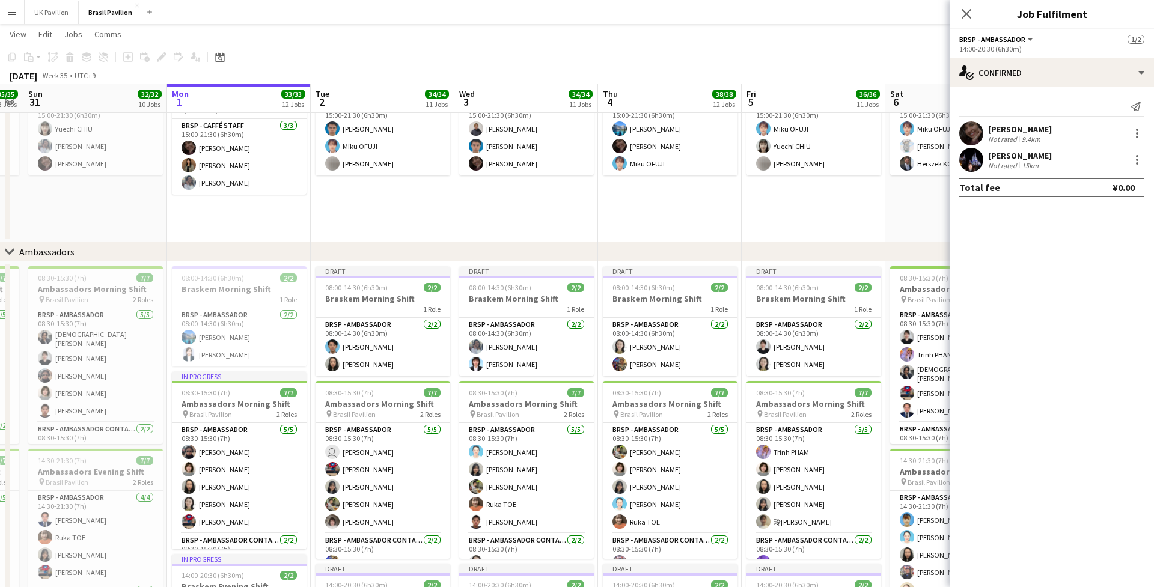
scroll to position [1323, 0]
click at [774, 15] on icon at bounding box center [967, 14] width 10 height 10
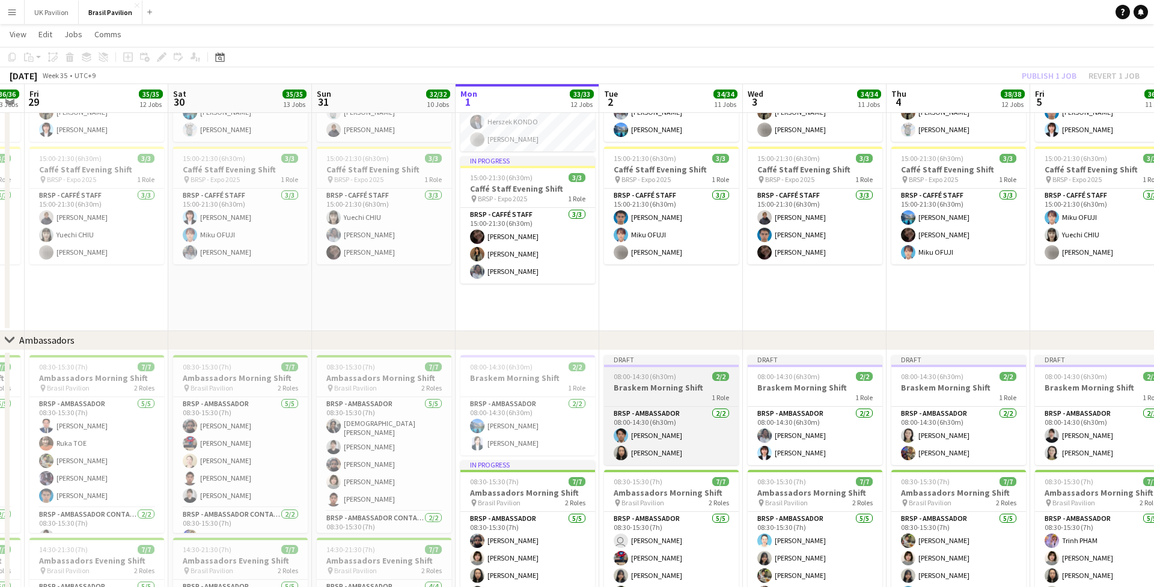
scroll to position [0, 407]
click at [650, 388] on h3 "Braskem Morning Shift" at bounding box center [671, 389] width 135 height 11
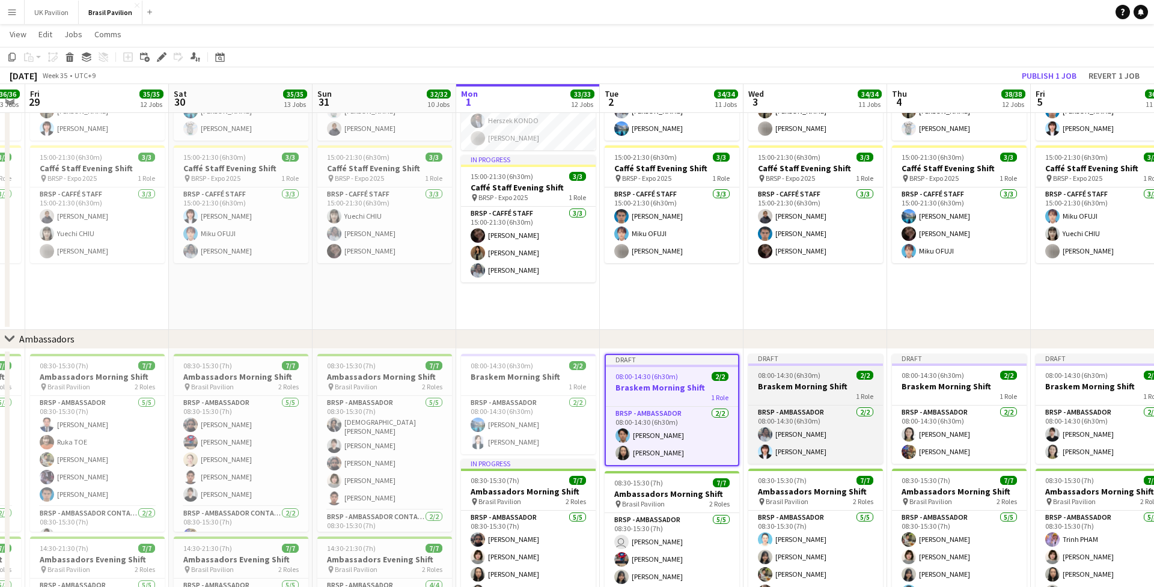
scroll to position [1325, 0]
click at [774, 388] on h3 "Braskem Morning Shift" at bounding box center [816, 385] width 135 height 11
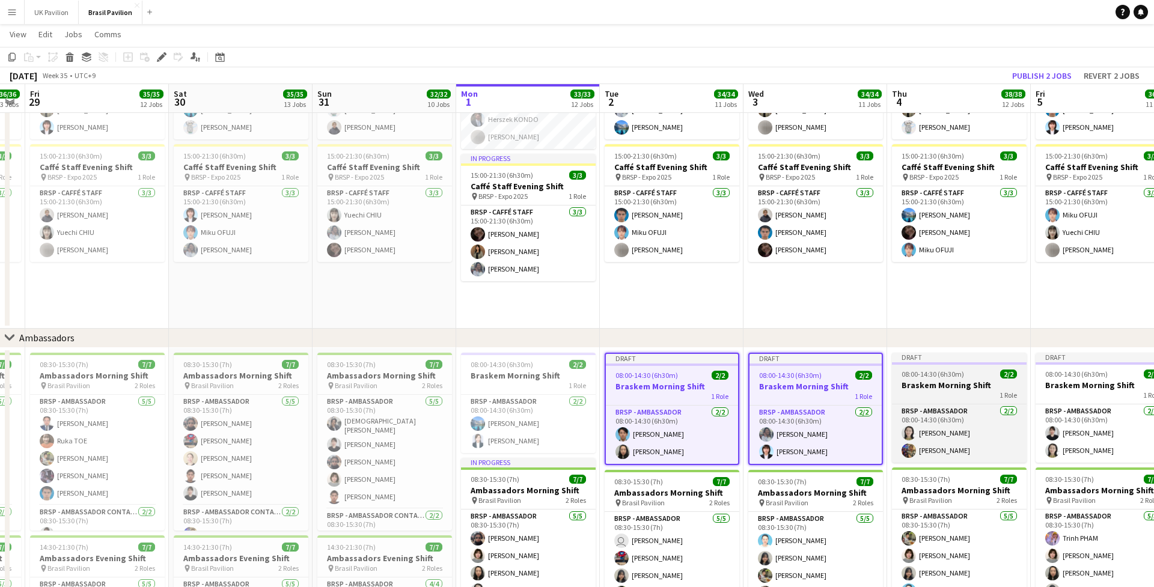
drag, startPoint x: 952, startPoint y: 387, endPoint x: 1009, endPoint y: 385, distance: 57.7
click at [774, 387] on h3 "Braskem Morning Shift" at bounding box center [959, 385] width 135 height 11
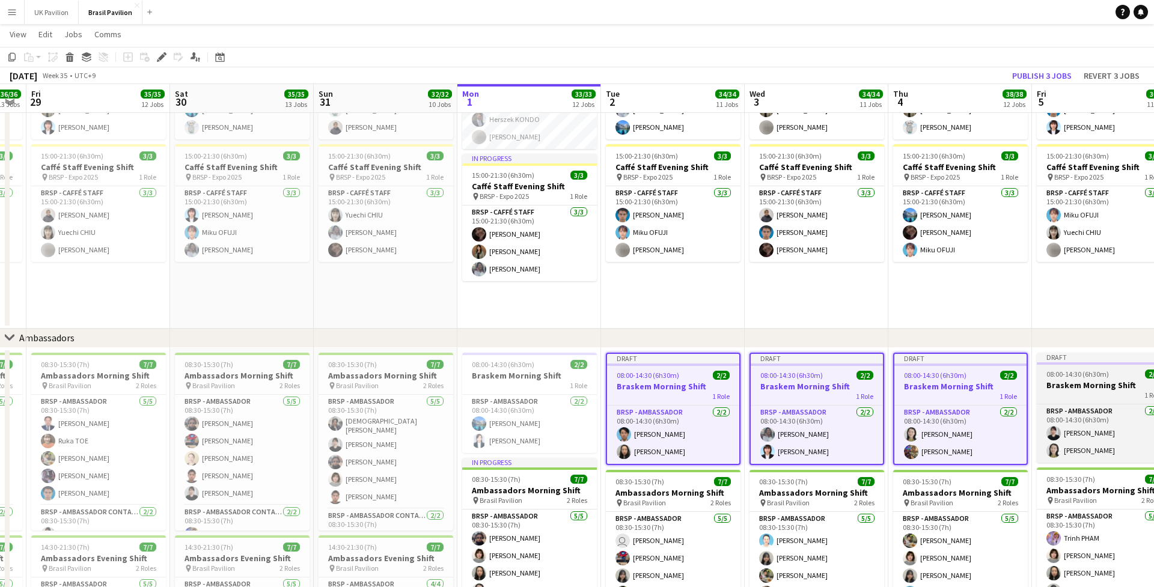
drag, startPoint x: 1078, startPoint y: 384, endPoint x: 1067, endPoint y: 384, distance: 10.8
click at [774, 384] on h3 "Braskem Morning Shift" at bounding box center [1104, 385] width 135 height 11
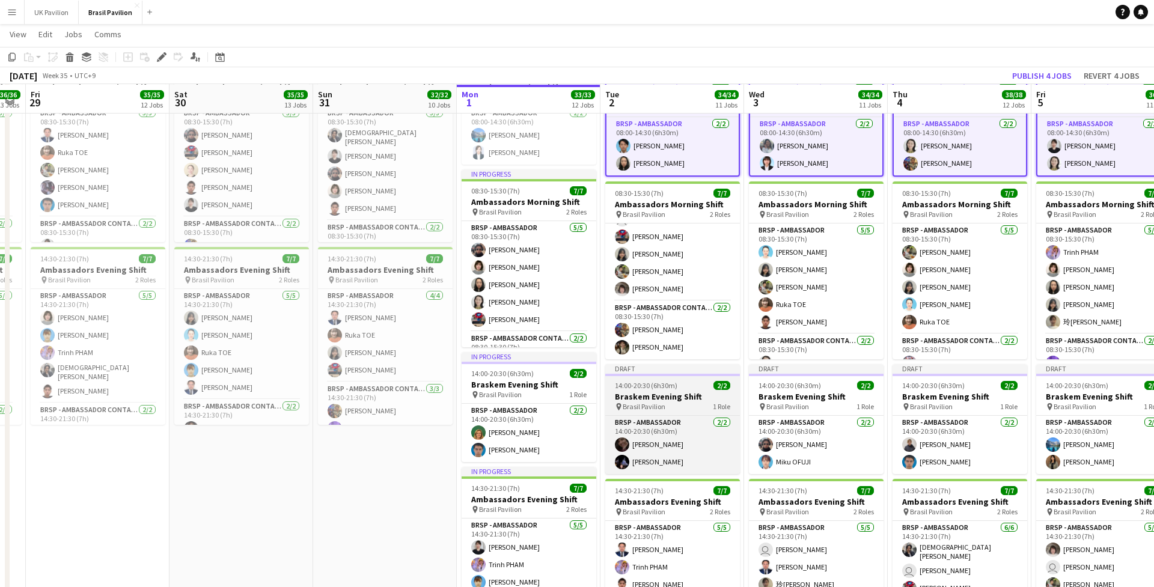
scroll to position [1614, 0]
click at [651, 402] on h3 "Braskem Evening Shift" at bounding box center [672, 396] width 135 height 11
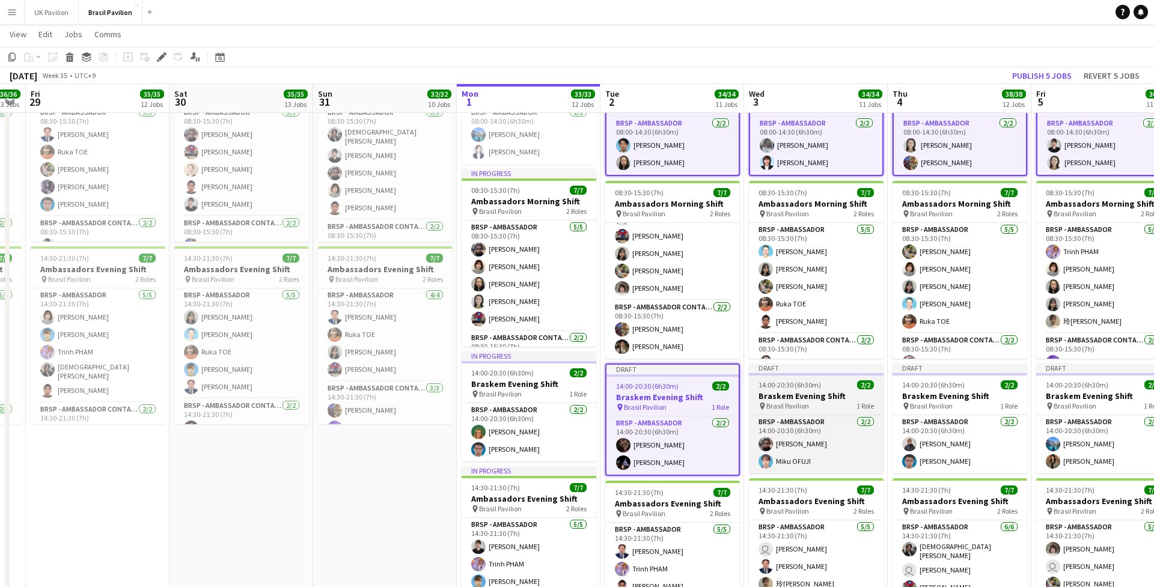
click at [774, 402] on h3 "Braskem Evening Shift" at bounding box center [816, 396] width 135 height 11
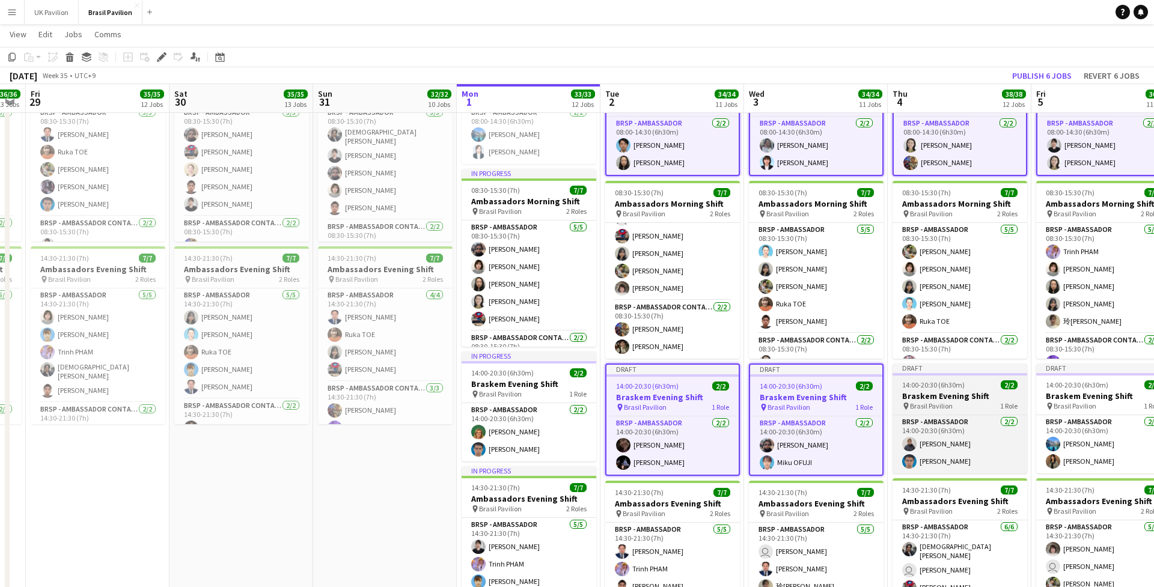
click at [774, 402] on h3 "Braskem Evening Shift" at bounding box center [960, 396] width 135 height 11
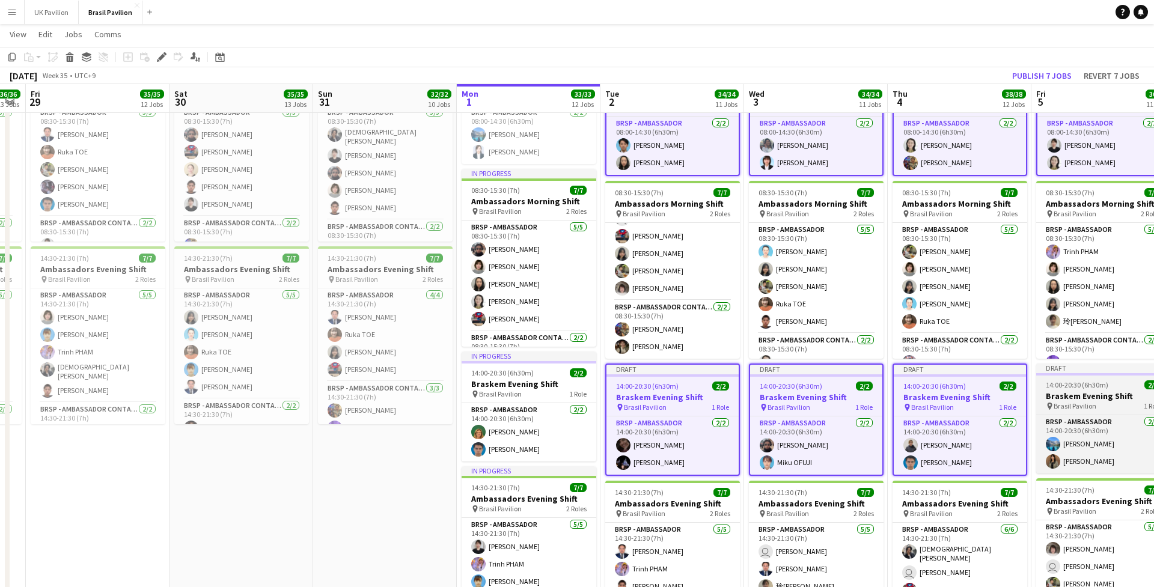
click at [774, 402] on h3 "Braskem Evening Shift" at bounding box center [1103, 396] width 135 height 11
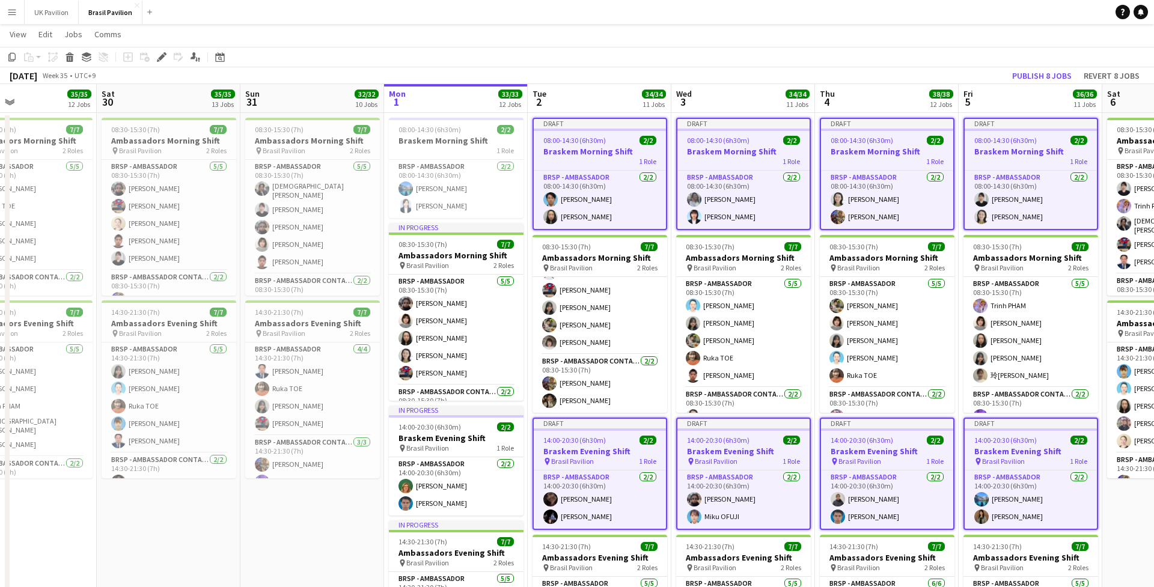
scroll to position [0, 477]
click at [774, 73] on button "Publish 8 jobs" at bounding box center [1042, 76] width 69 height 16
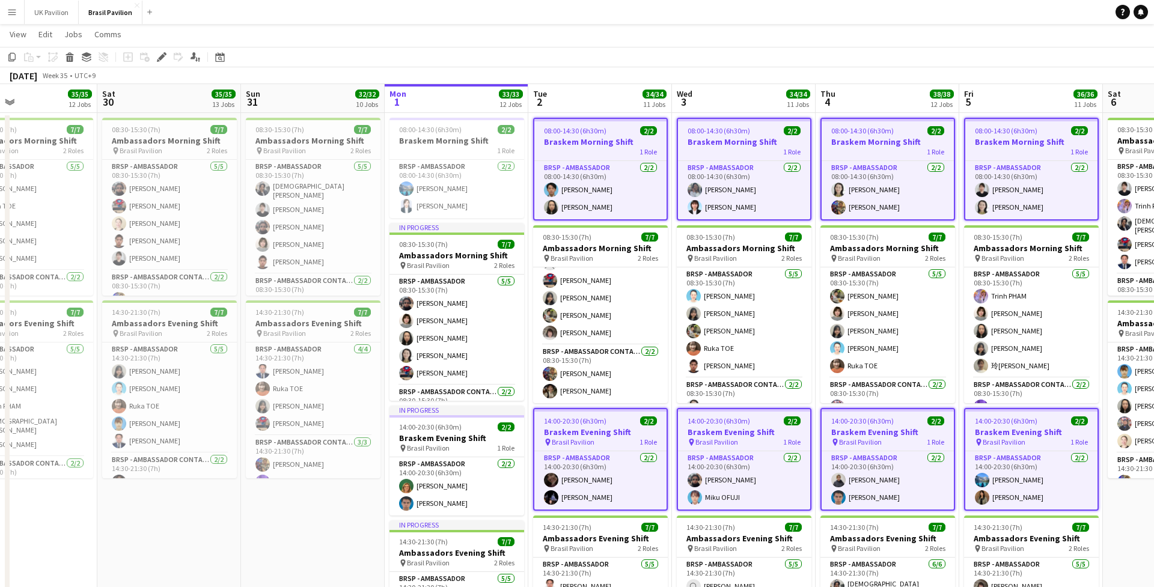
click at [628, 64] on app-toolbar "Copy Paste Paste Command V Paste with crew Command Shift V Paste linked Job [GE…" at bounding box center [577, 57] width 1154 height 20
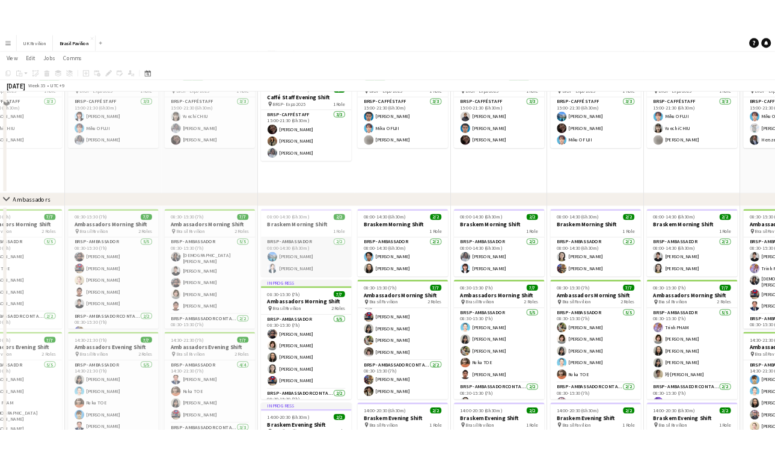
scroll to position [1422, 0]
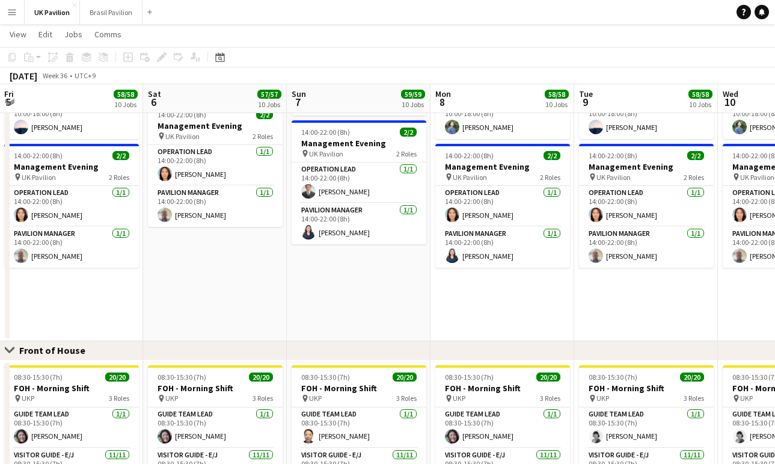
scroll to position [0, 287]
